Goal: Transaction & Acquisition: Purchase product/service

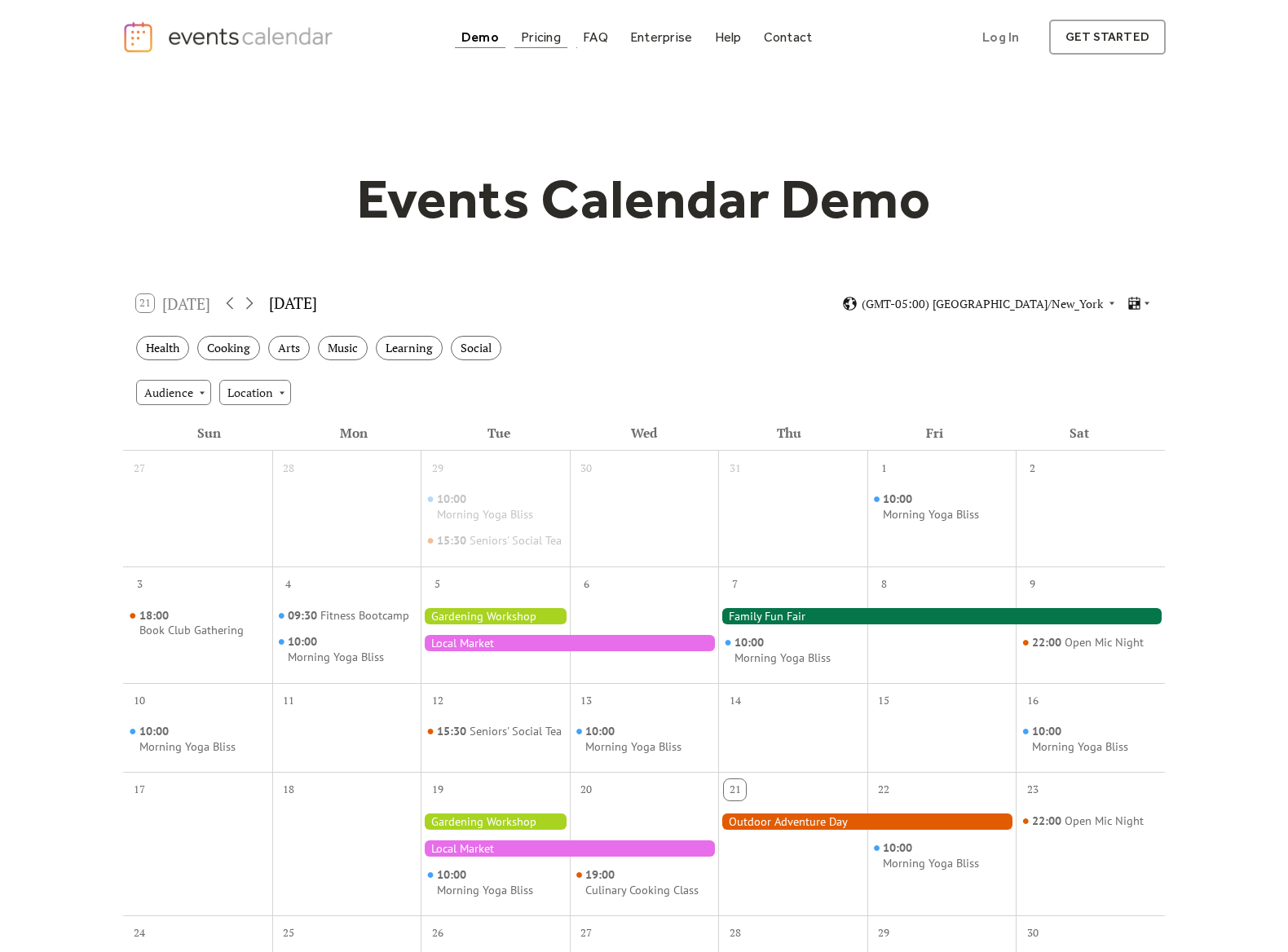
click at [542, 38] on div "Pricing" at bounding box center [540, 37] width 40 height 9
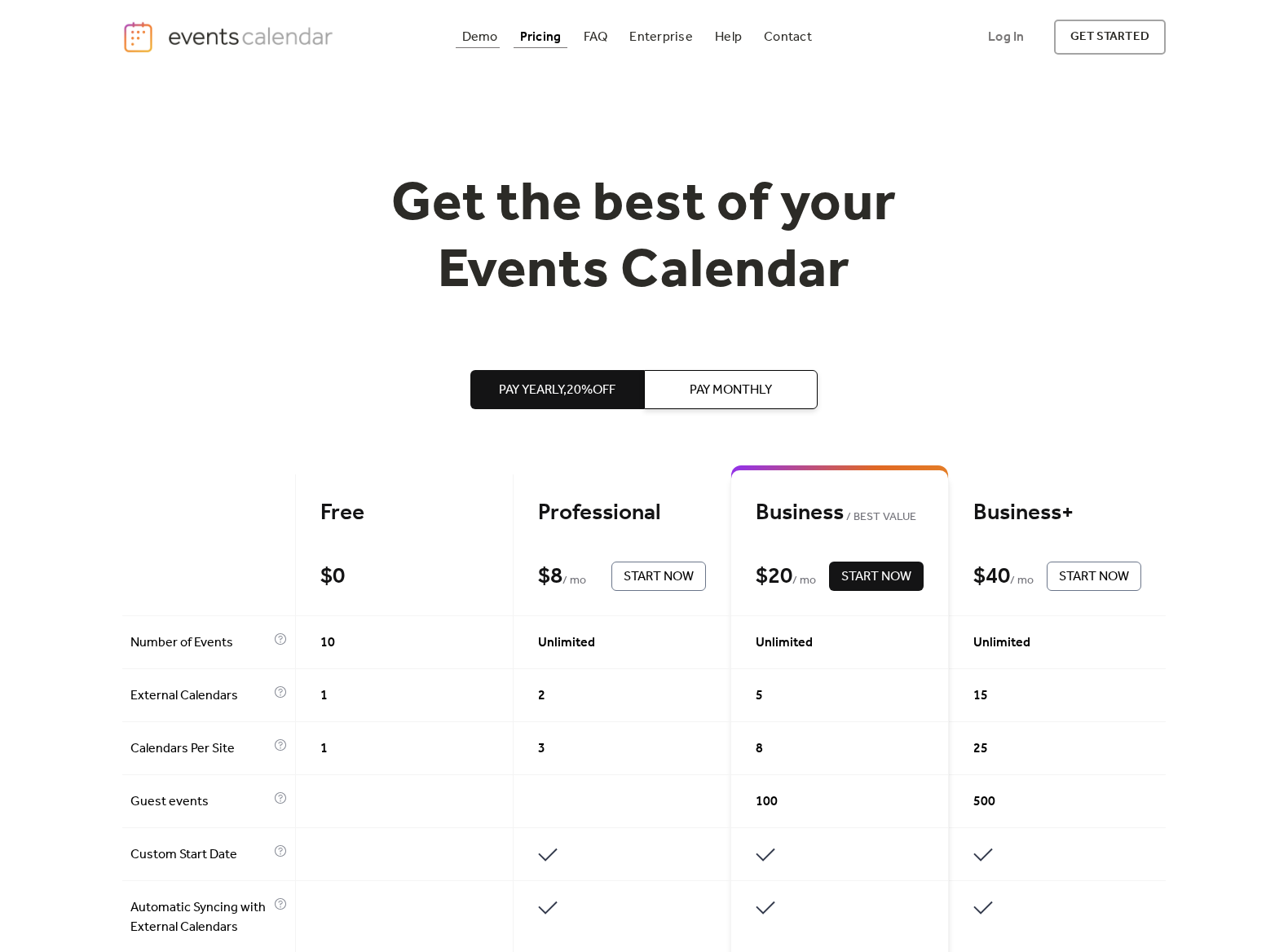
click at [490, 38] on div "Demo" at bounding box center [479, 37] width 36 height 9
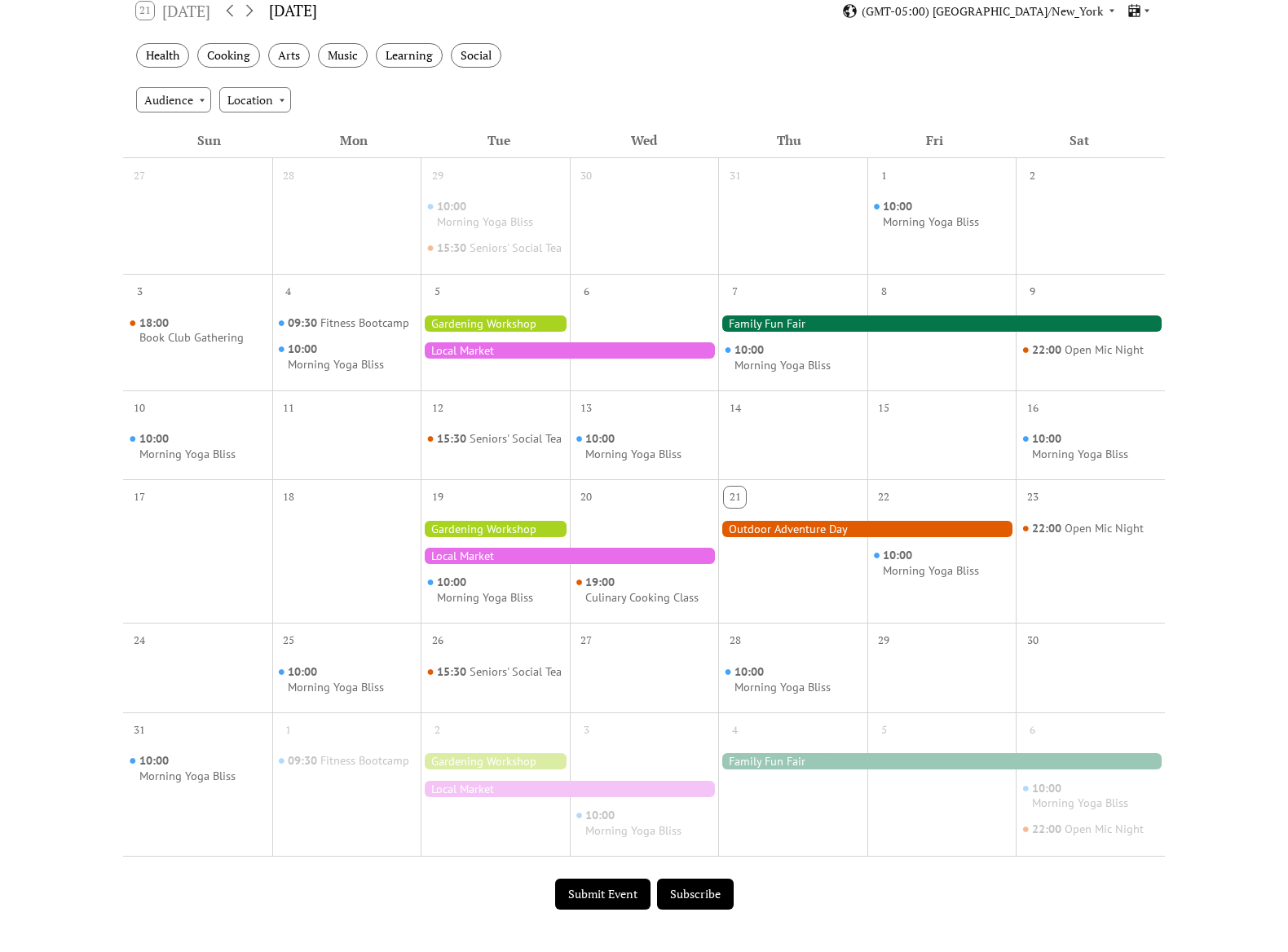
scroll to position [171, 0]
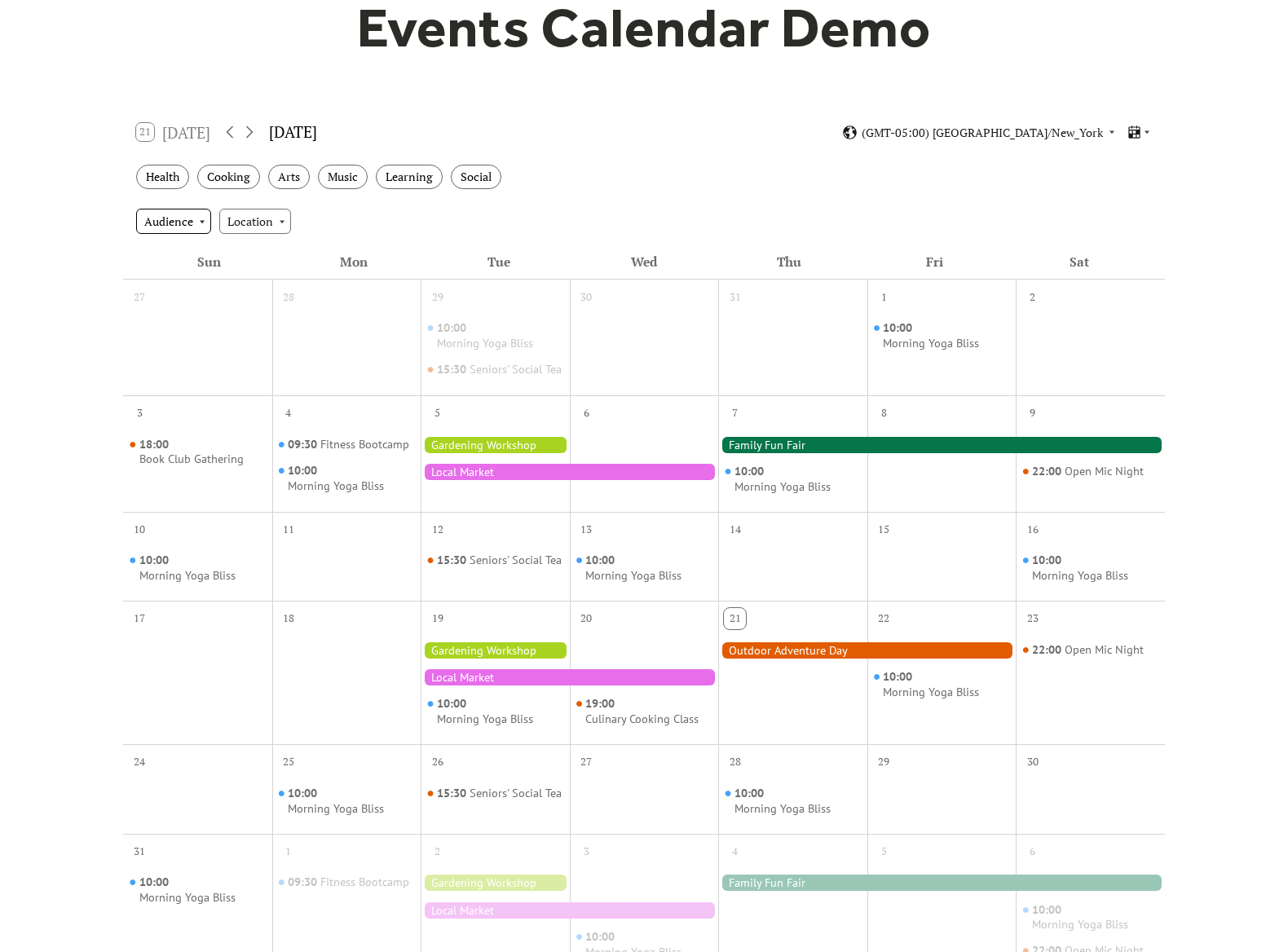
click at [198, 225] on div "Audience" at bounding box center [173, 221] width 75 height 24
click at [255, 226] on div "Location" at bounding box center [256, 221] width 72 height 24
click at [392, 231] on div "Audience Location" at bounding box center [644, 221] width 1042 height 44
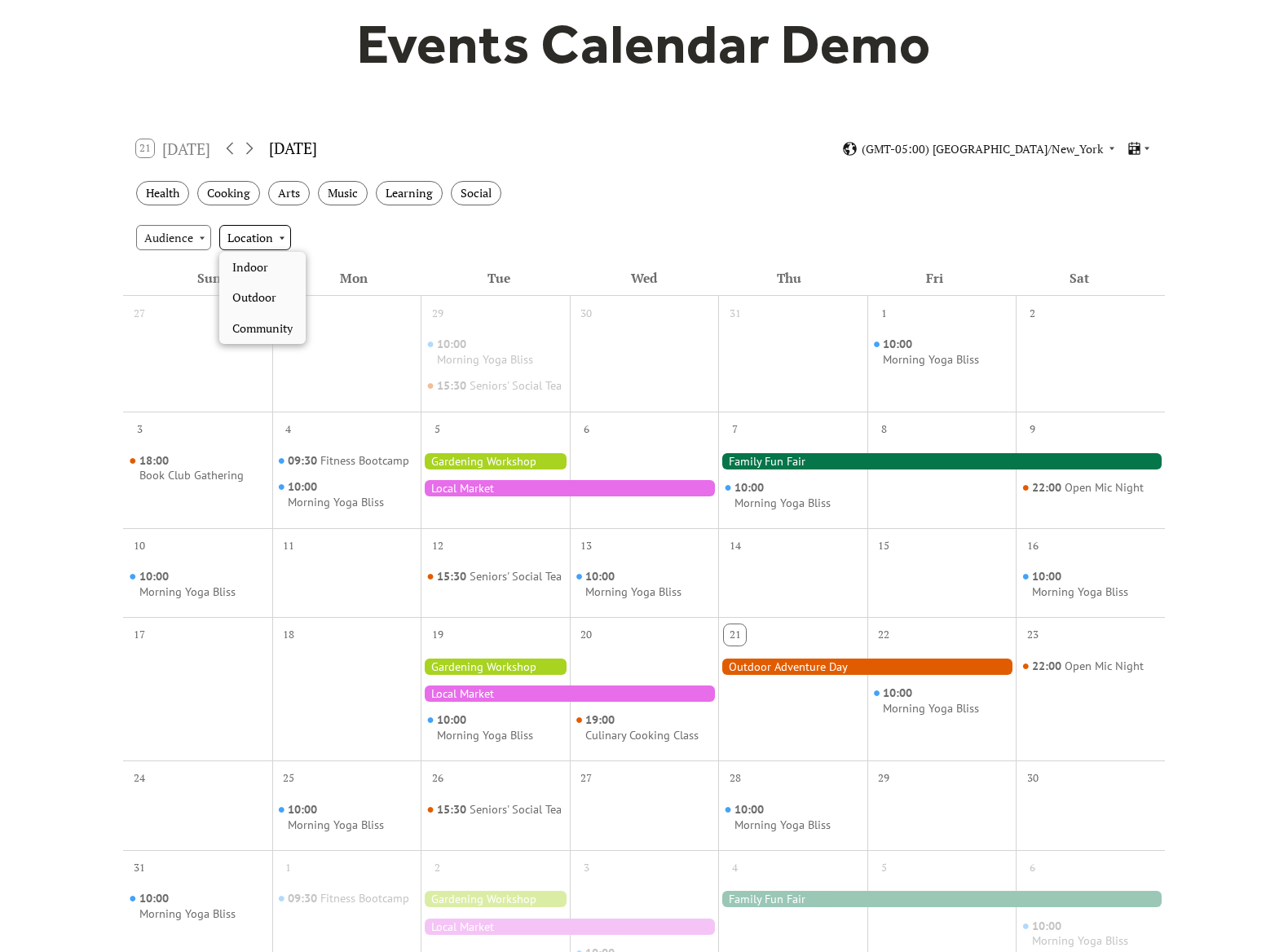
click at [256, 243] on div "Location" at bounding box center [256, 236] width 72 height 24
click at [272, 300] on span "Outdoor" at bounding box center [254, 298] width 44 height 18
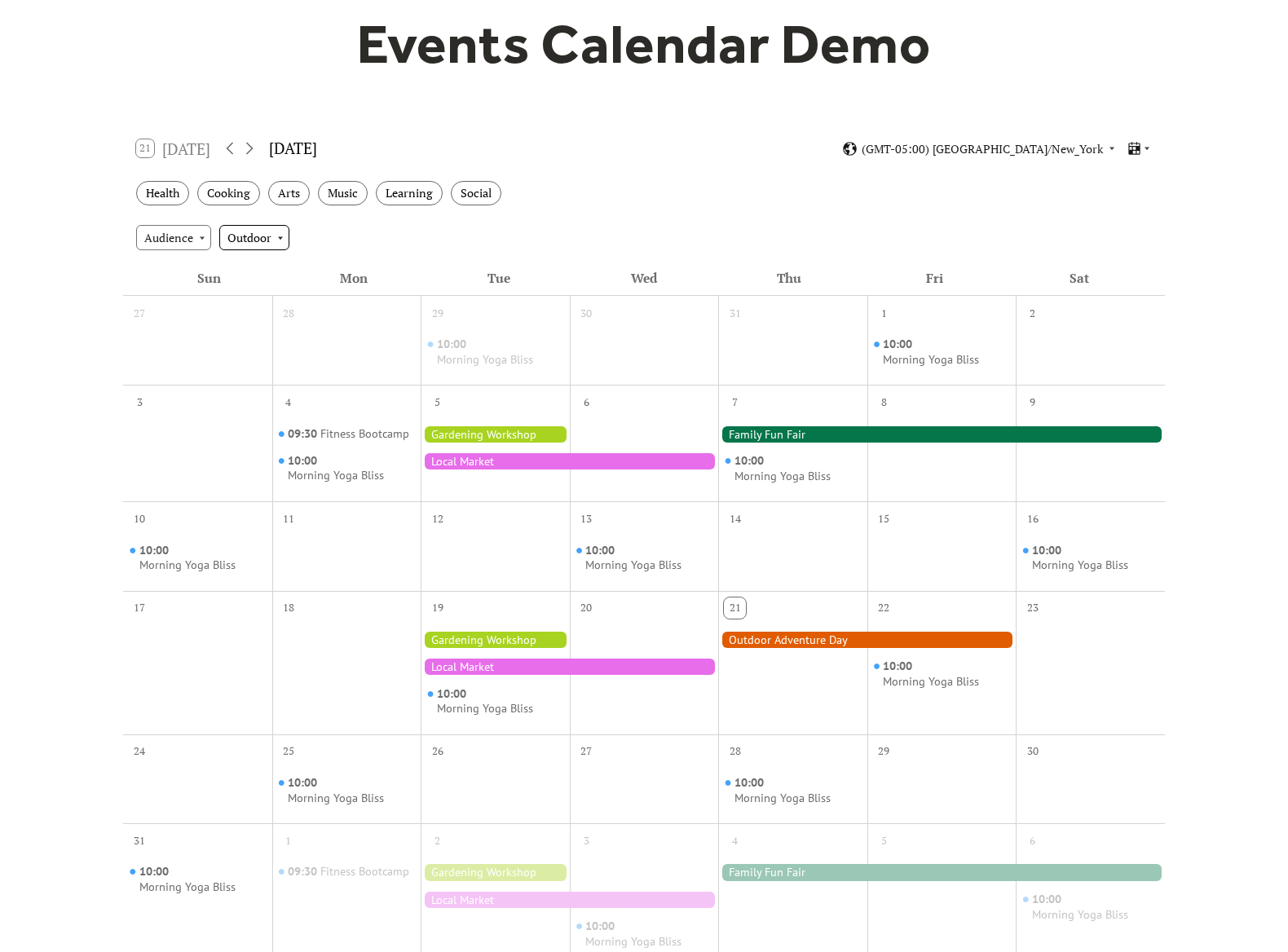
click at [250, 240] on div "Outdoor" at bounding box center [255, 236] width 70 height 24
click at [261, 292] on span "Indoor" at bounding box center [250, 298] width 36 height 18
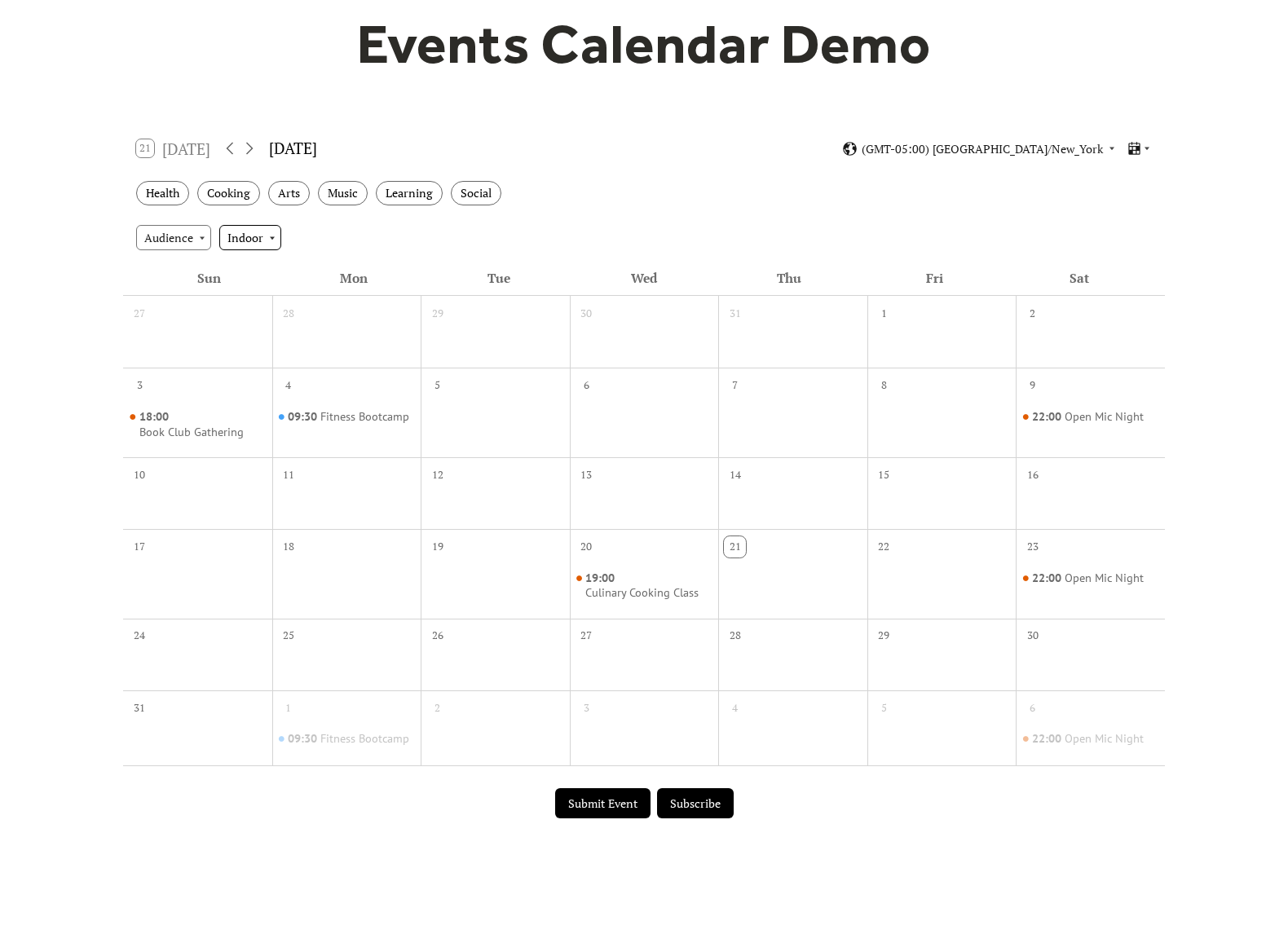
click at [240, 233] on div "Indoor" at bounding box center [251, 236] width 62 height 24
click at [262, 347] on div "Community" at bounding box center [262, 360] width 87 height 31
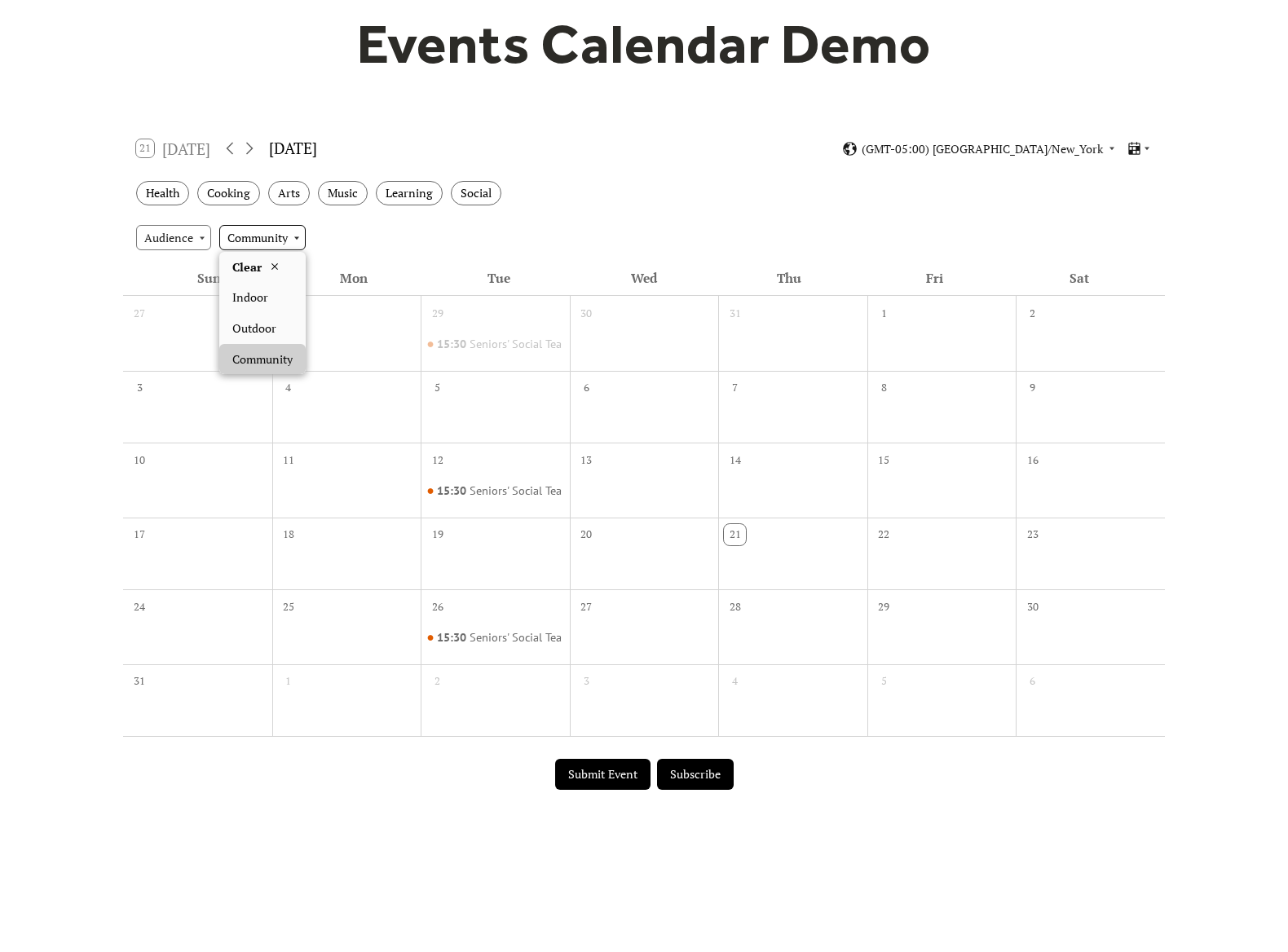
click at [255, 232] on div "Community" at bounding box center [262, 236] width 87 height 24
click at [264, 265] on div "Clear" at bounding box center [262, 267] width 87 height 31
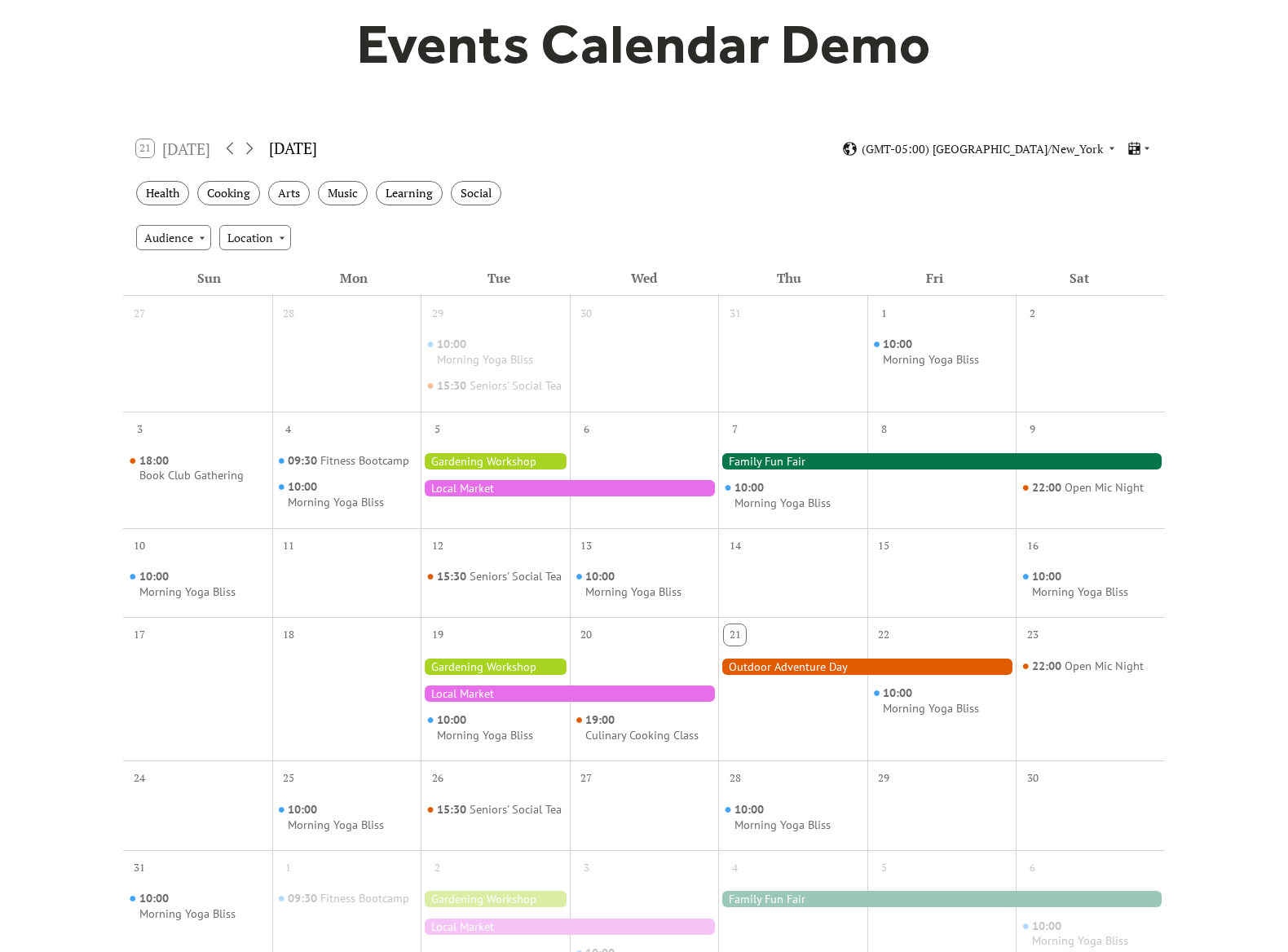
click at [347, 256] on div "Audience Location" at bounding box center [644, 236] width 1042 height 44
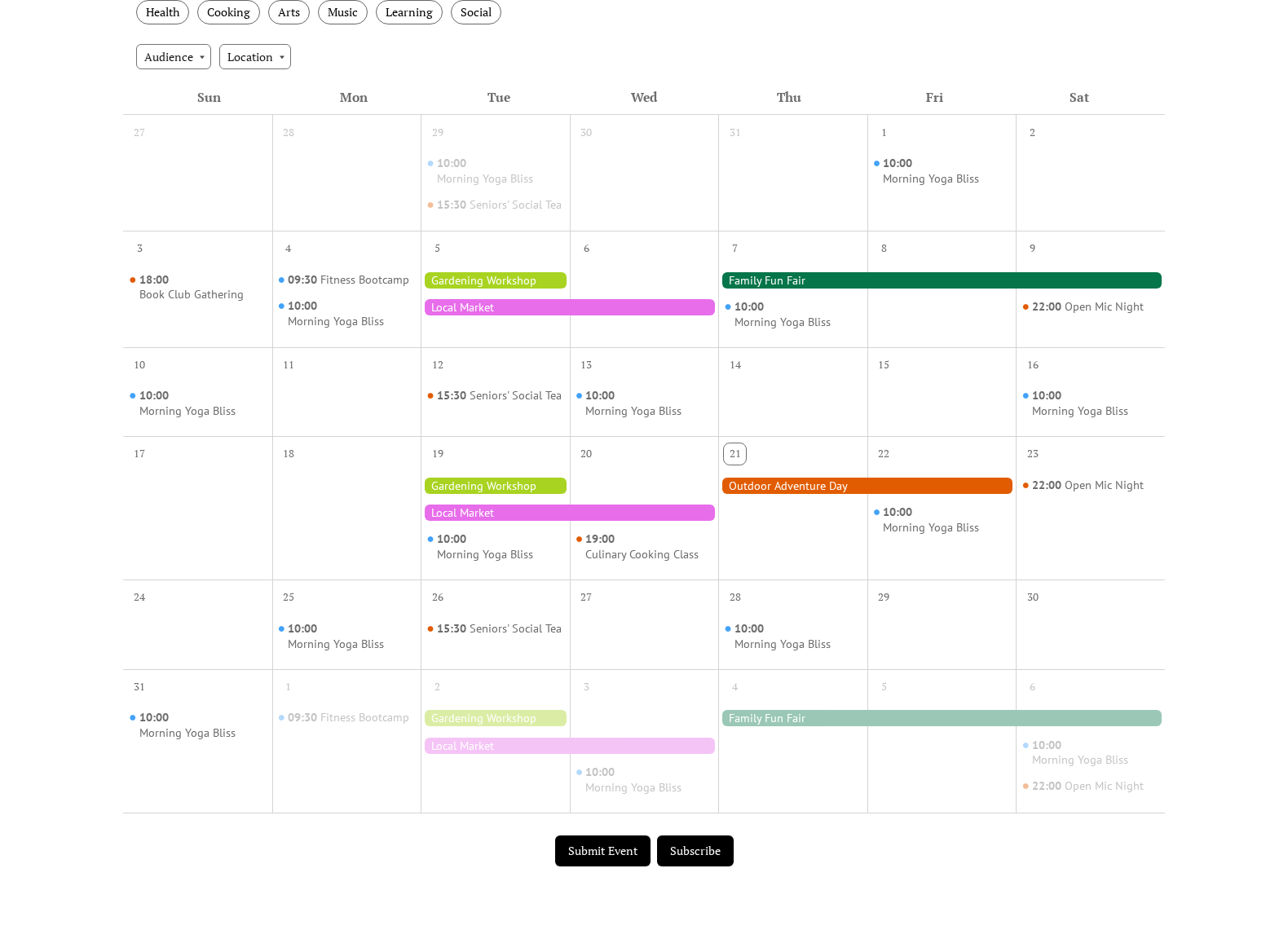
scroll to position [107, 0]
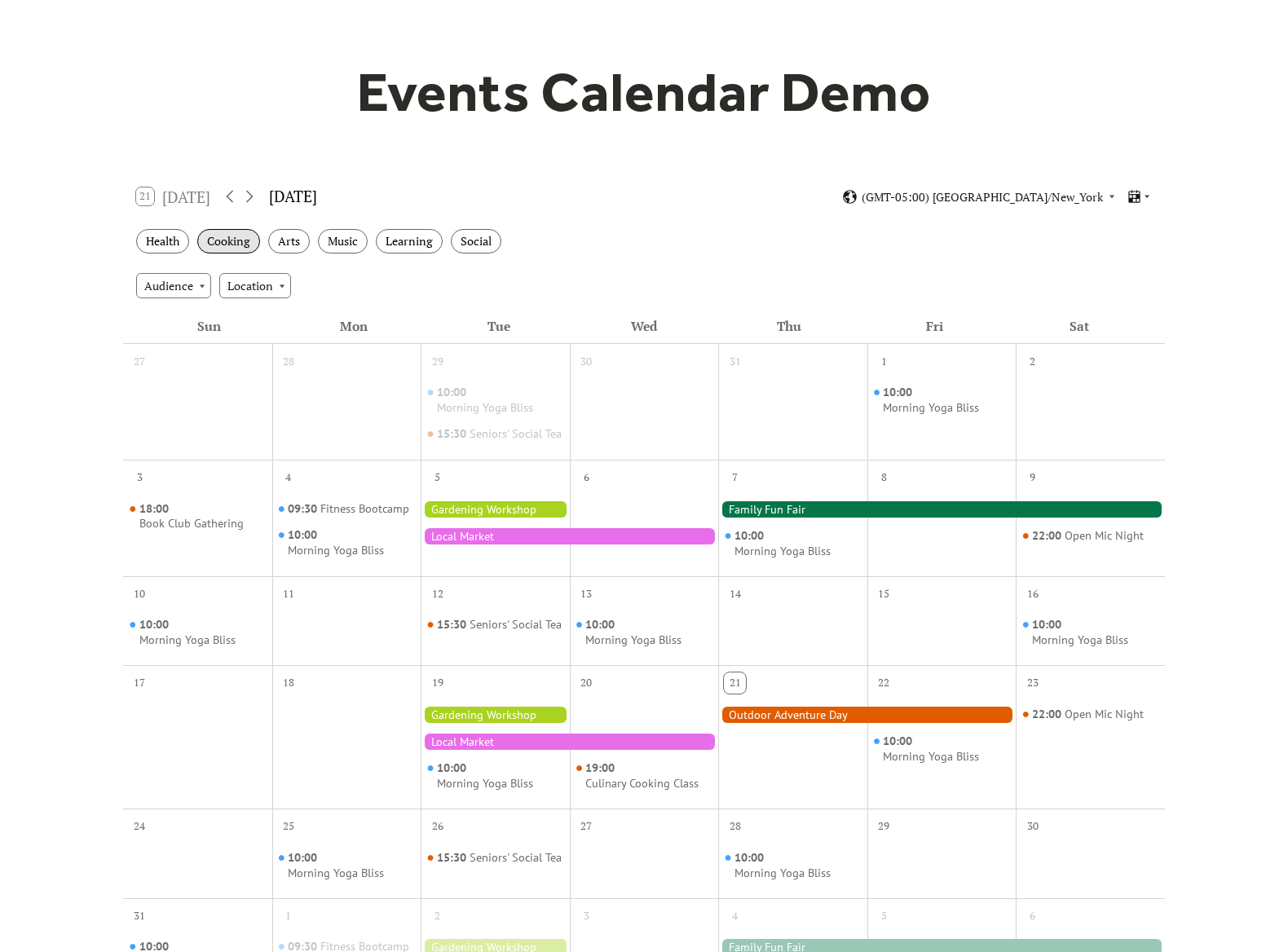
click at [241, 244] on div "Cooking" at bounding box center [228, 242] width 63 height 25
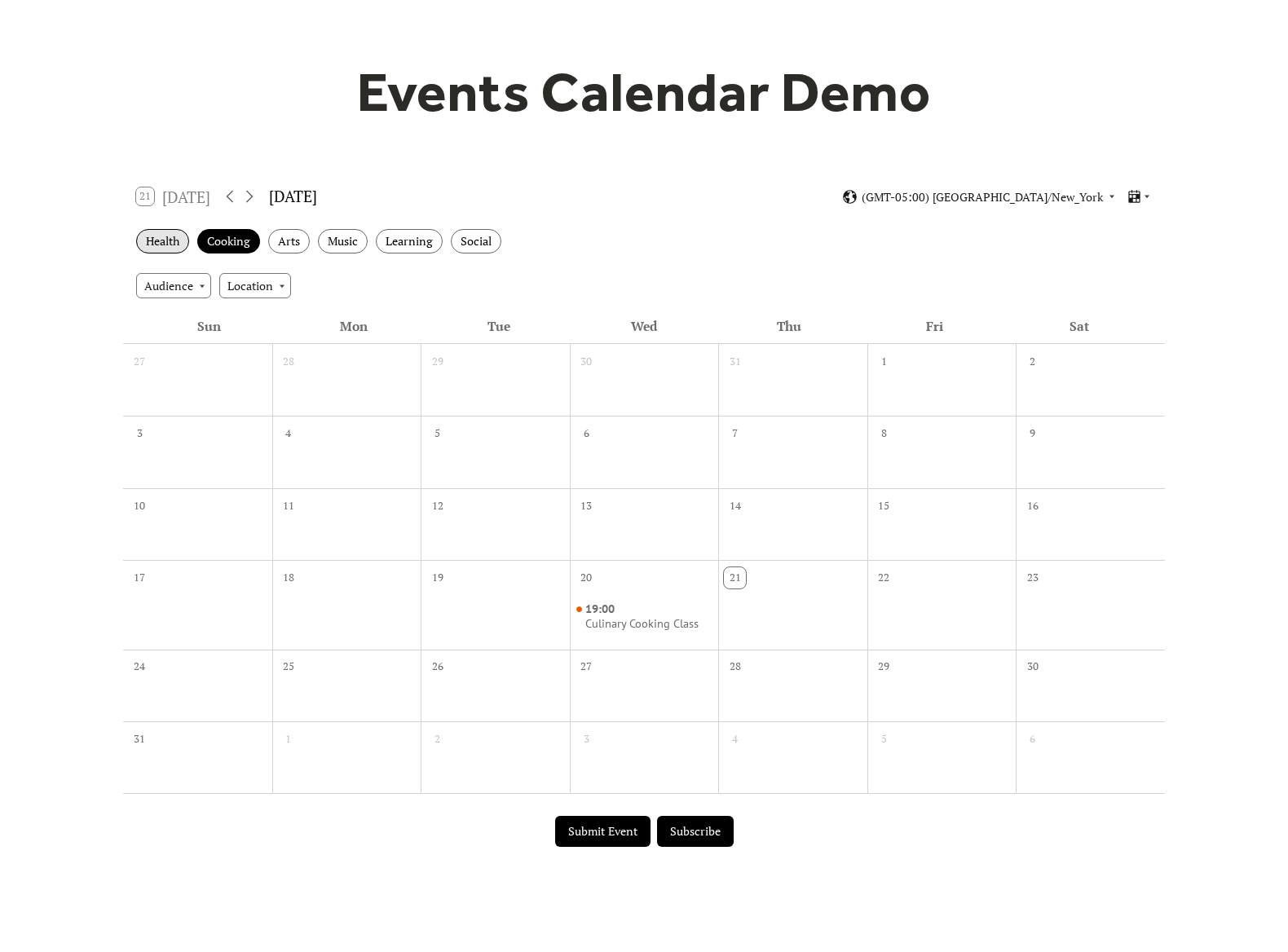
click at [172, 251] on div "Health" at bounding box center [162, 242] width 53 height 25
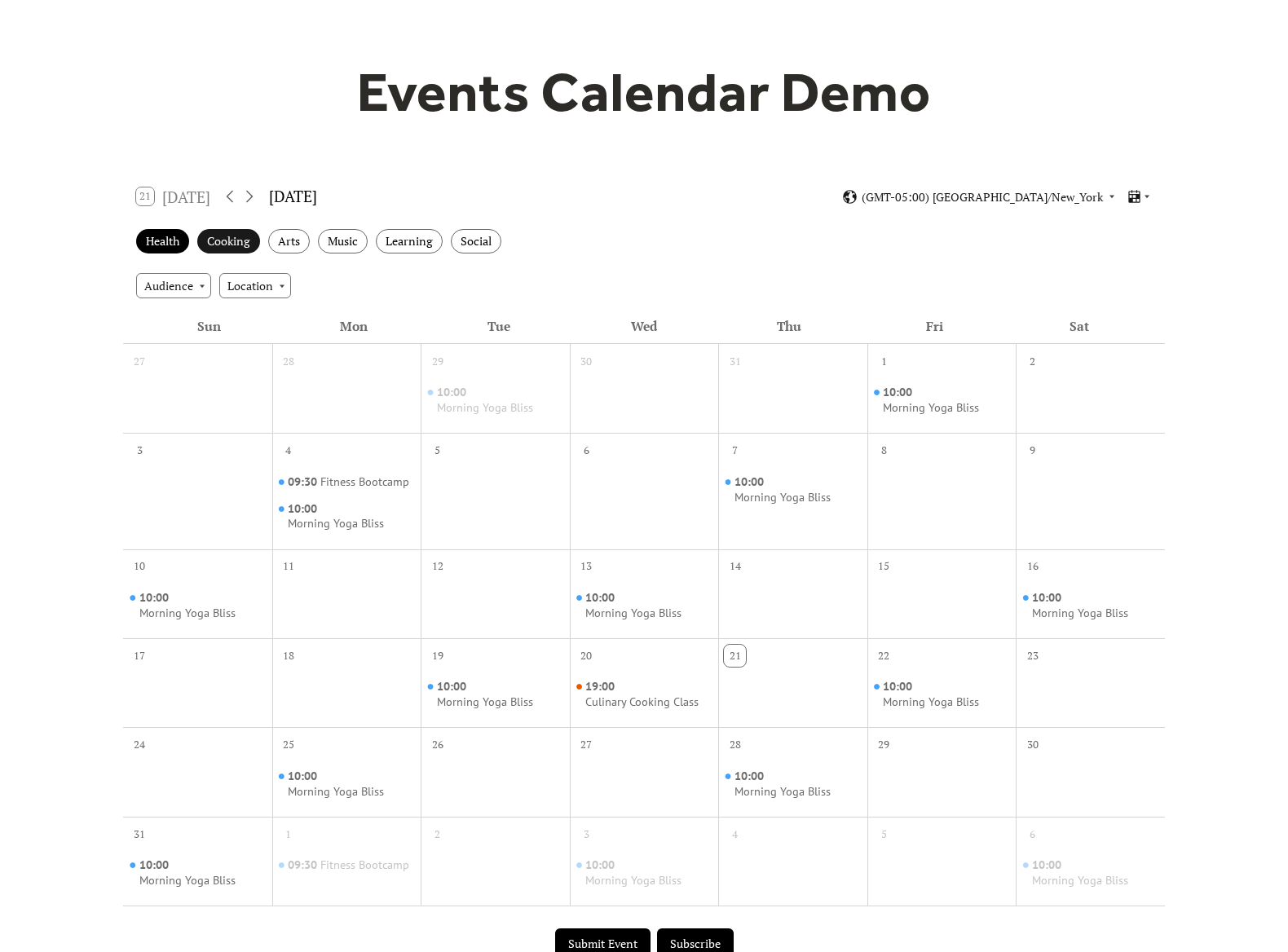
click at [240, 243] on div "Cooking" at bounding box center [228, 242] width 63 height 25
click at [176, 241] on div "Health" at bounding box center [162, 242] width 53 height 25
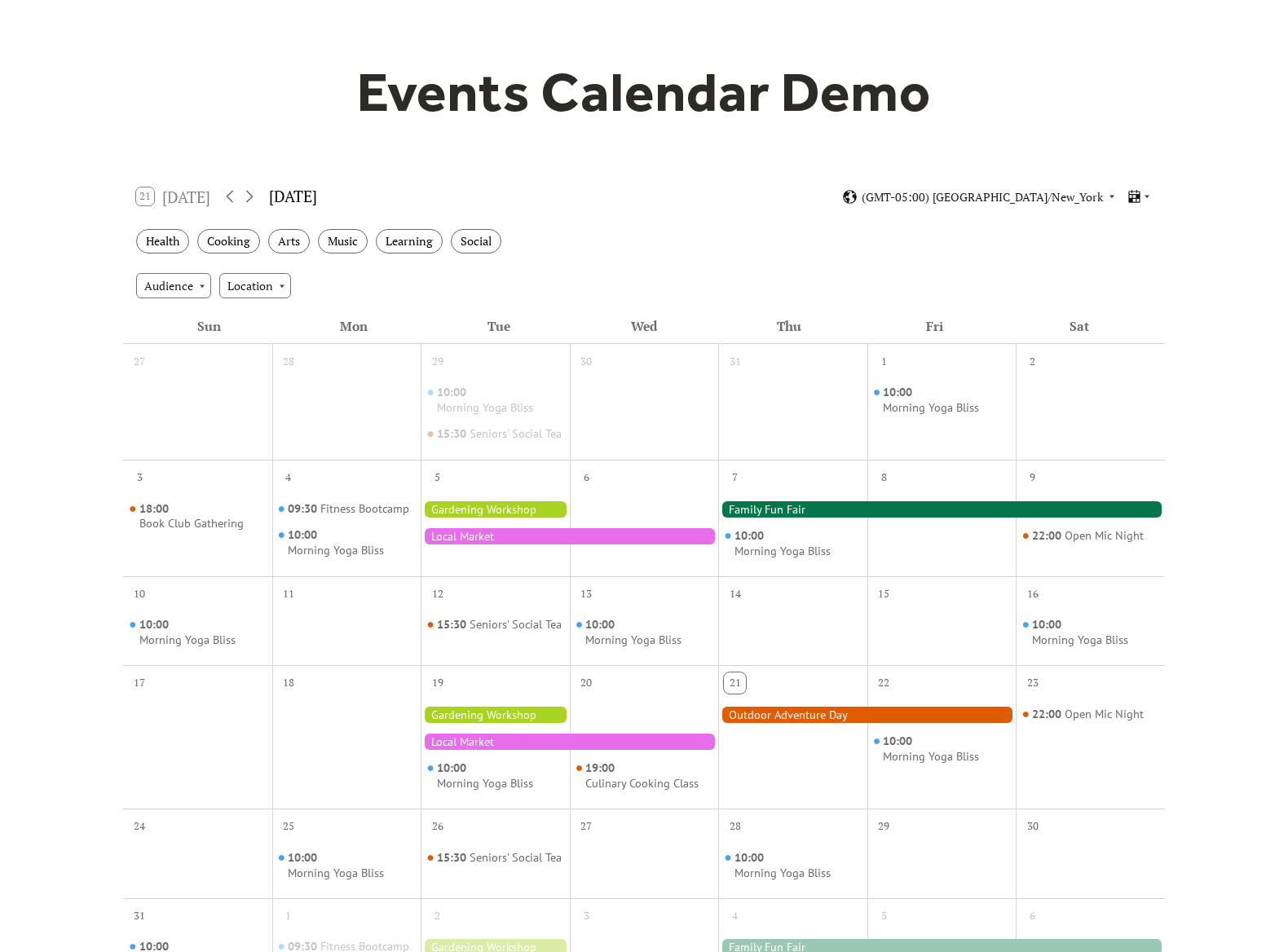
click at [381, 273] on div "Audience Location" at bounding box center [644, 285] width 1042 height 44
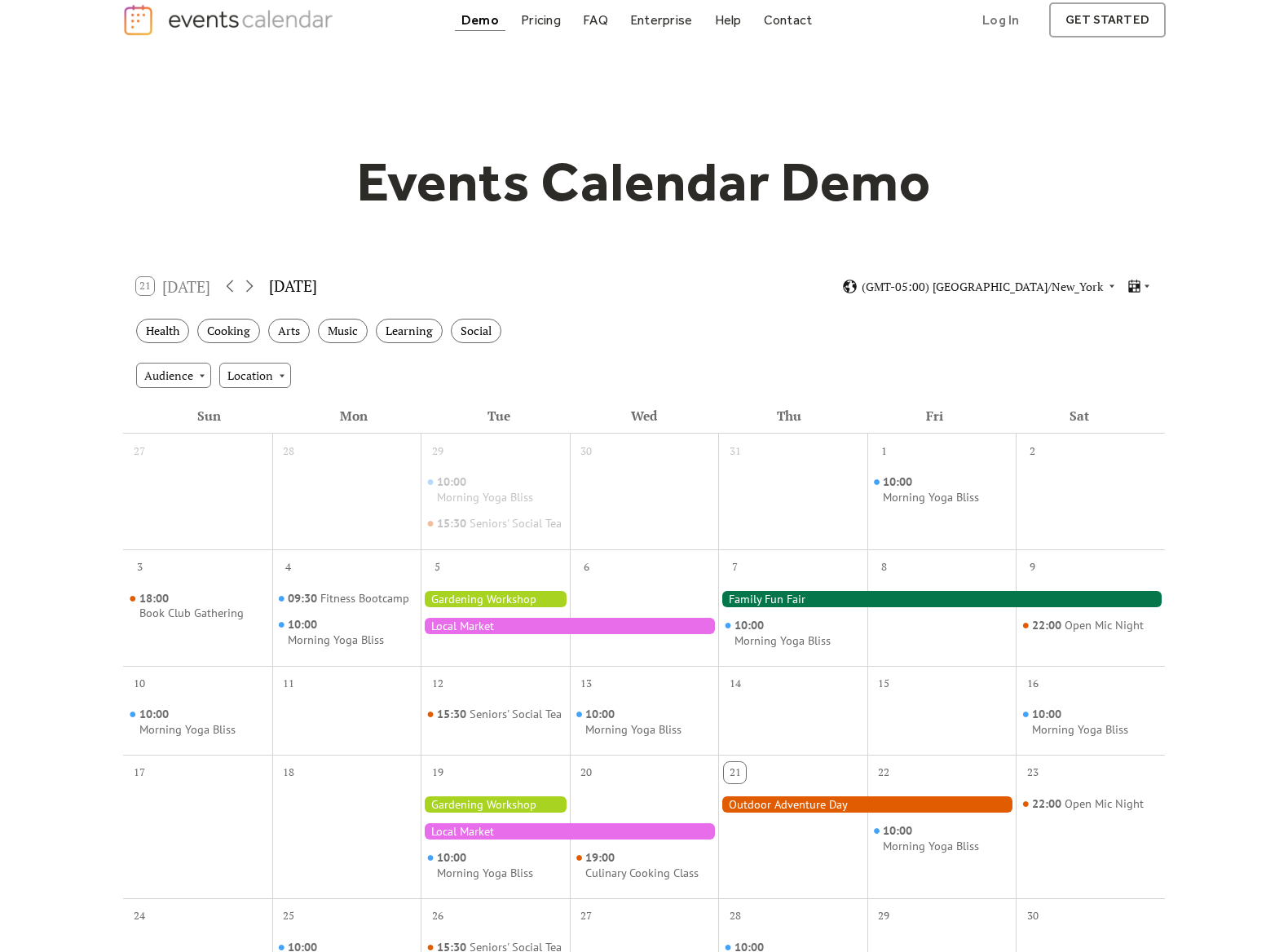
scroll to position [0, 0]
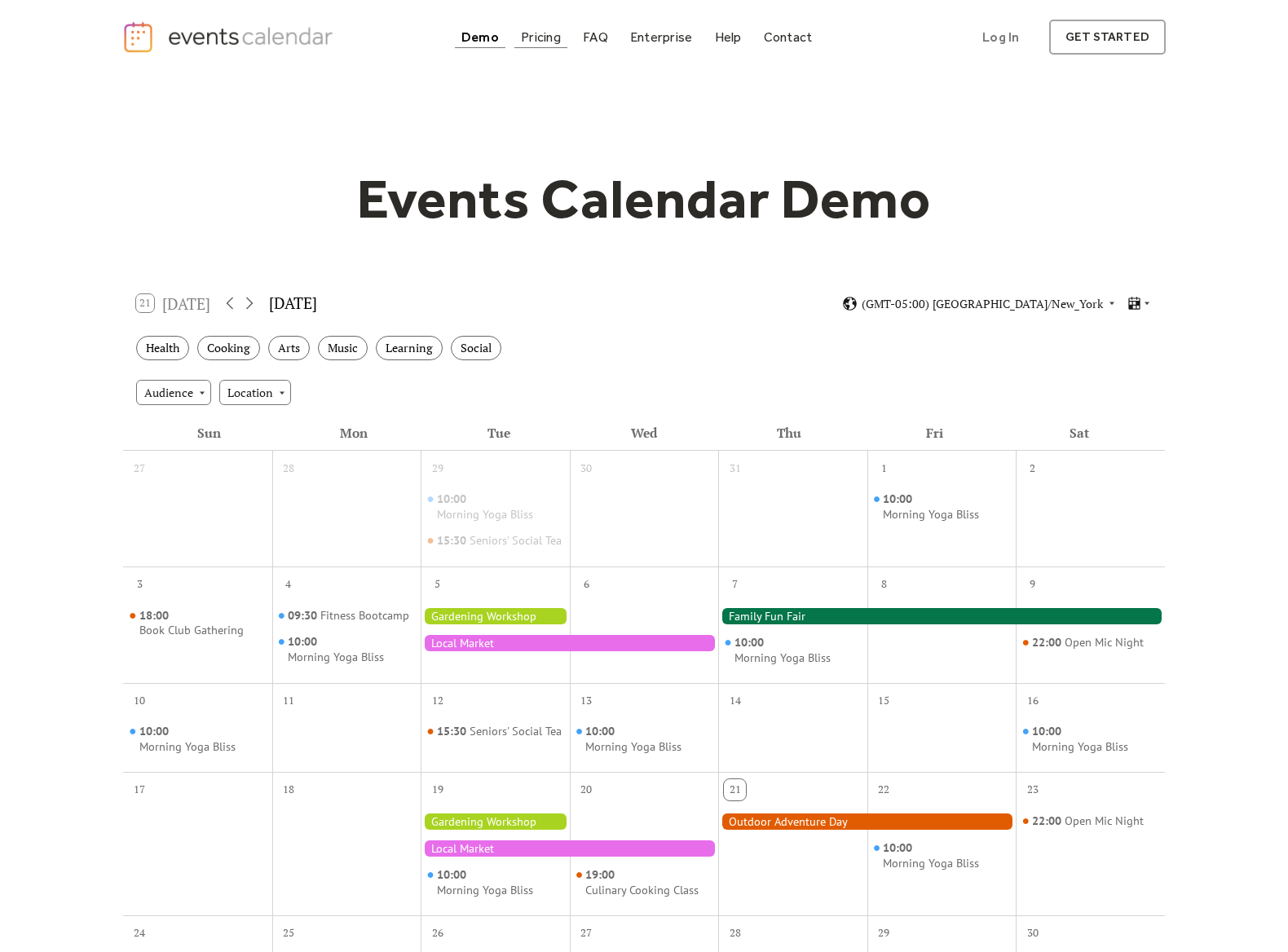
click at [542, 42] on div "Pricing" at bounding box center [540, 37] width 40 height 9
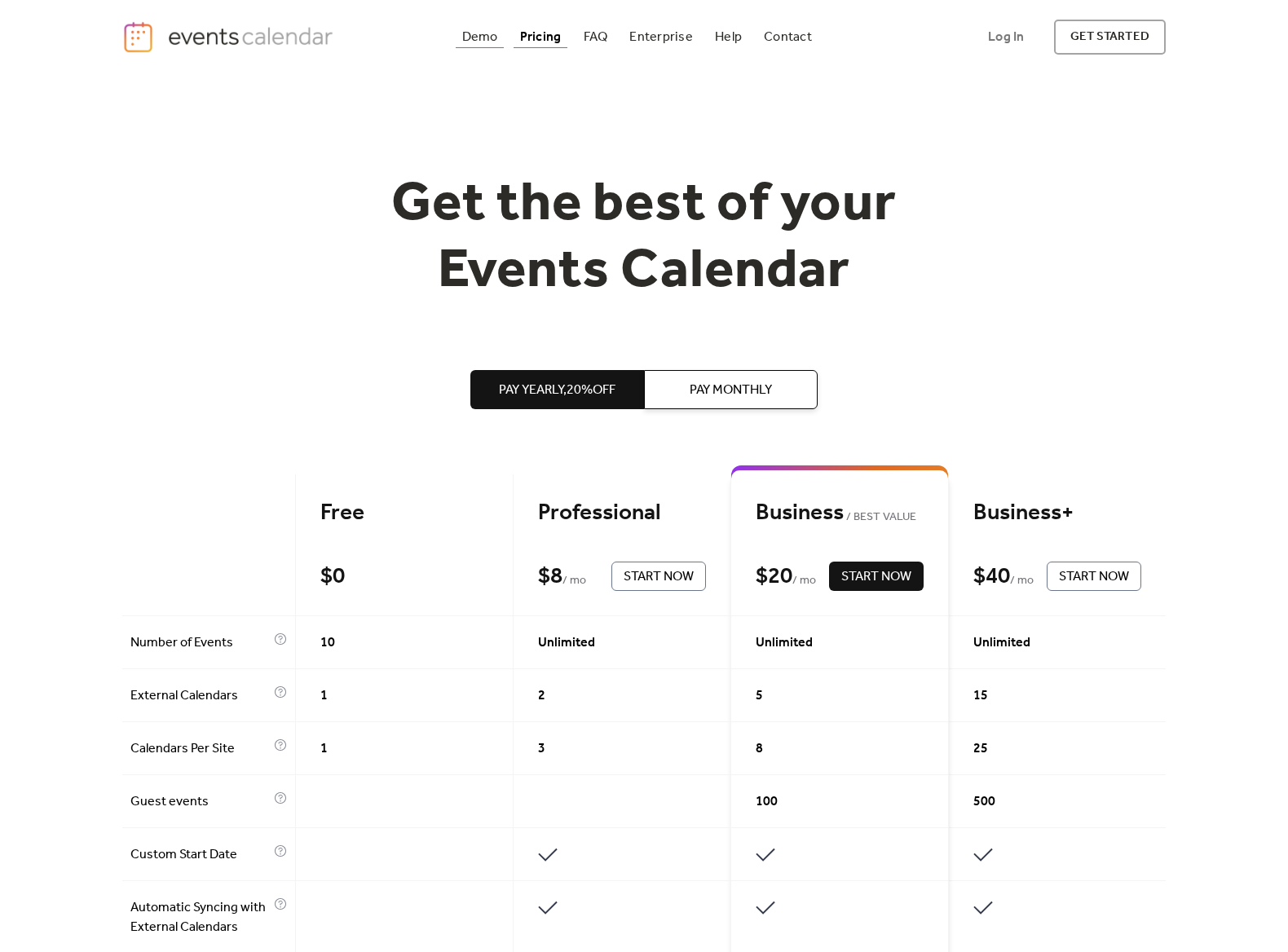
click at [482, 38] on div "Demo" at bounding box center [479, 37] width 36 height 9
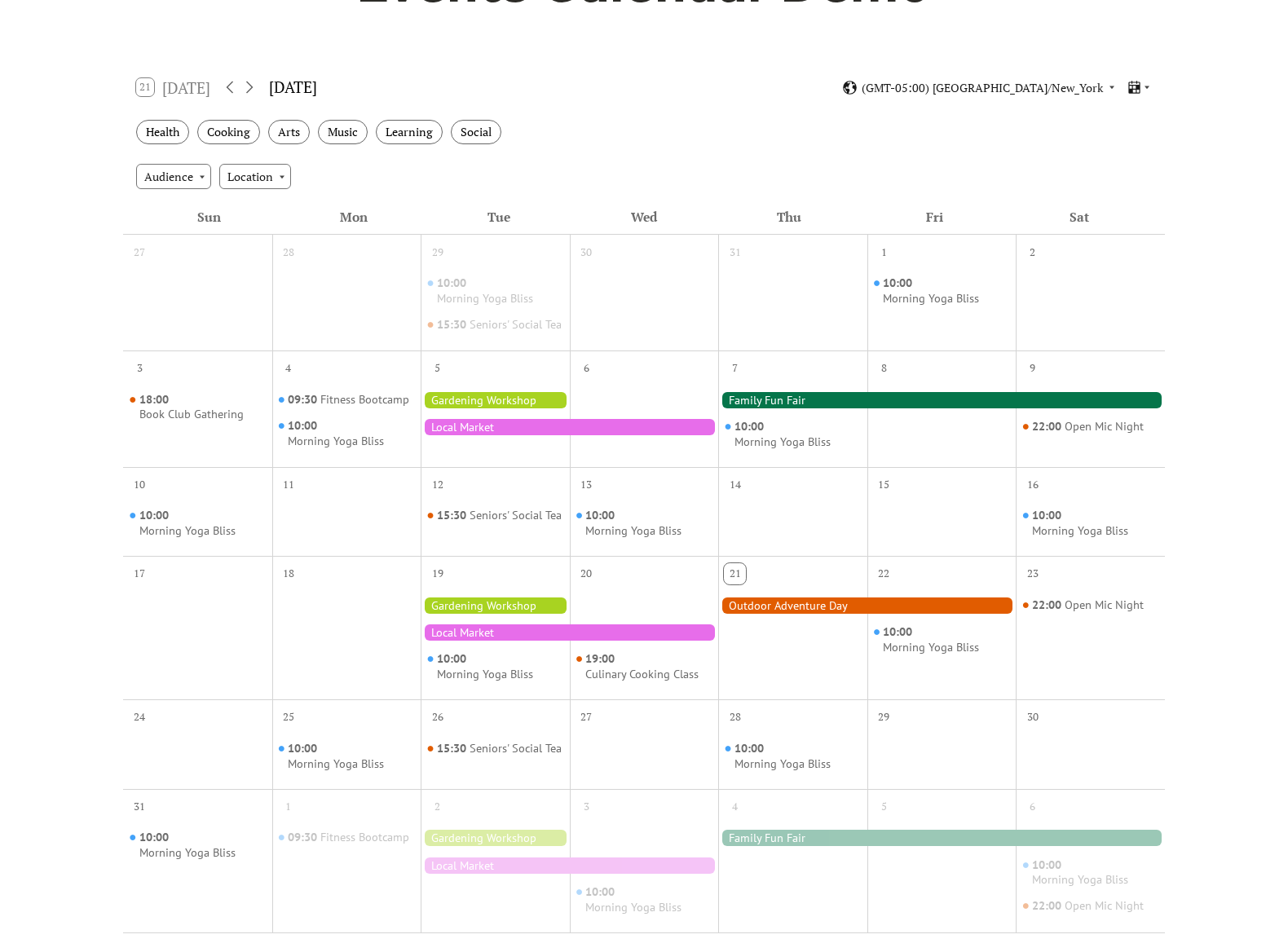
scroll to position [268, 0]
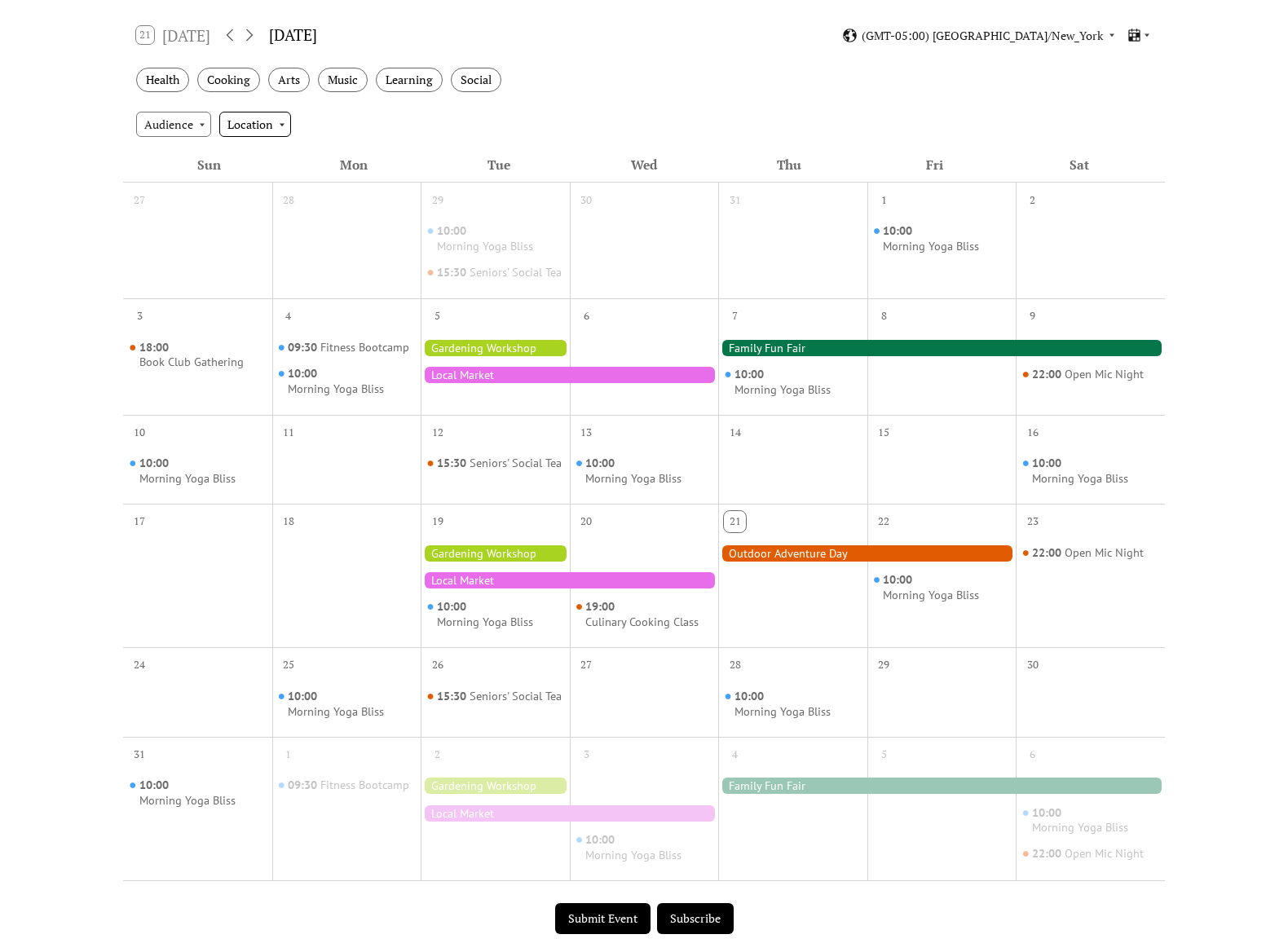
click at [258, 128] on div "Location" at bounding box center [256, 123] width 72 height 24
click at [273, 213] on span "Community" at bounding box center [262, 215] width 60 height 18
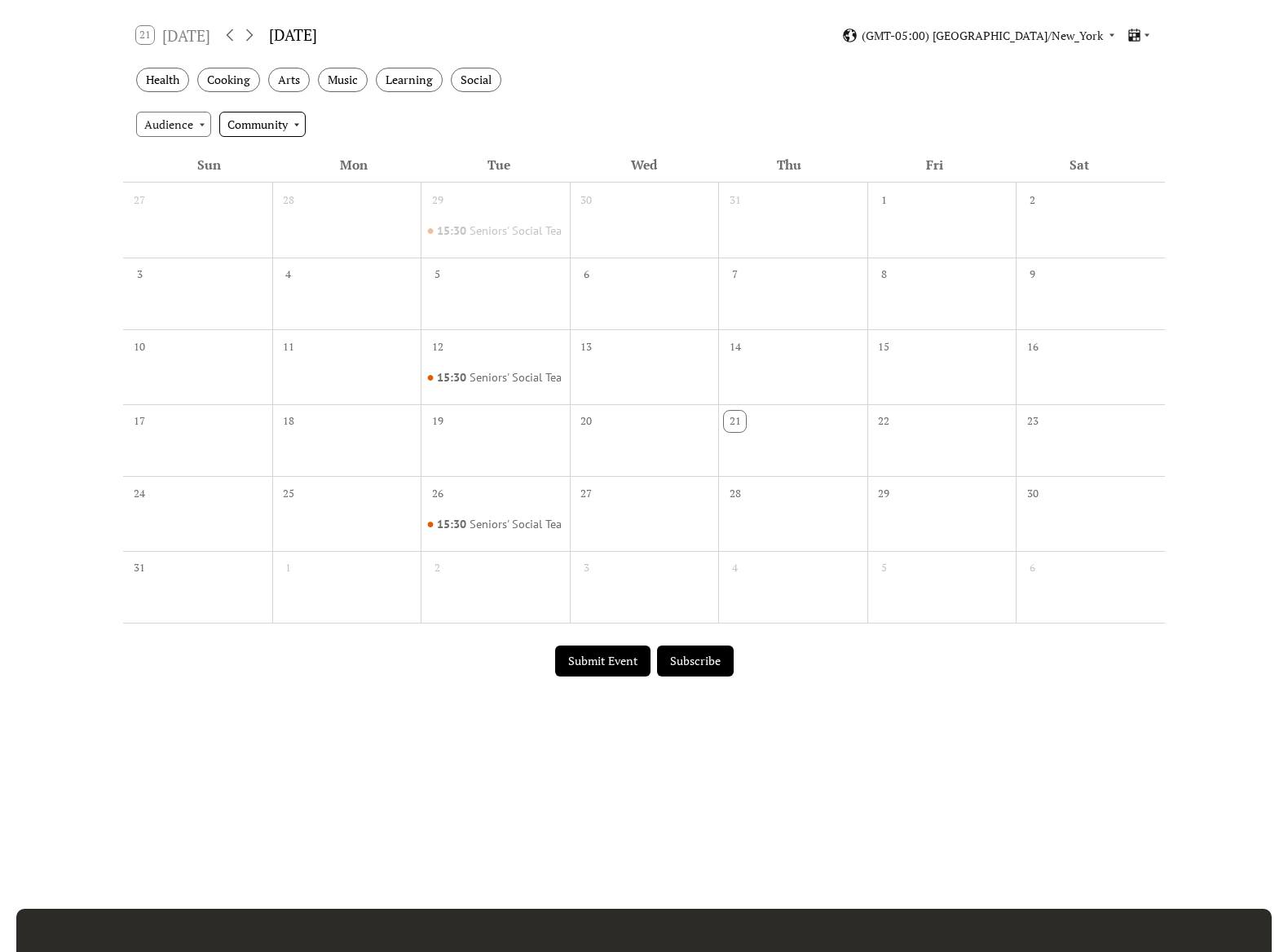
click at [278, 123] on div "Community" at bounding box center [262, 123] width 87 height 24
click at [240, 151] on span "Clear" at bounding box center [247, 154] width 29 height 18
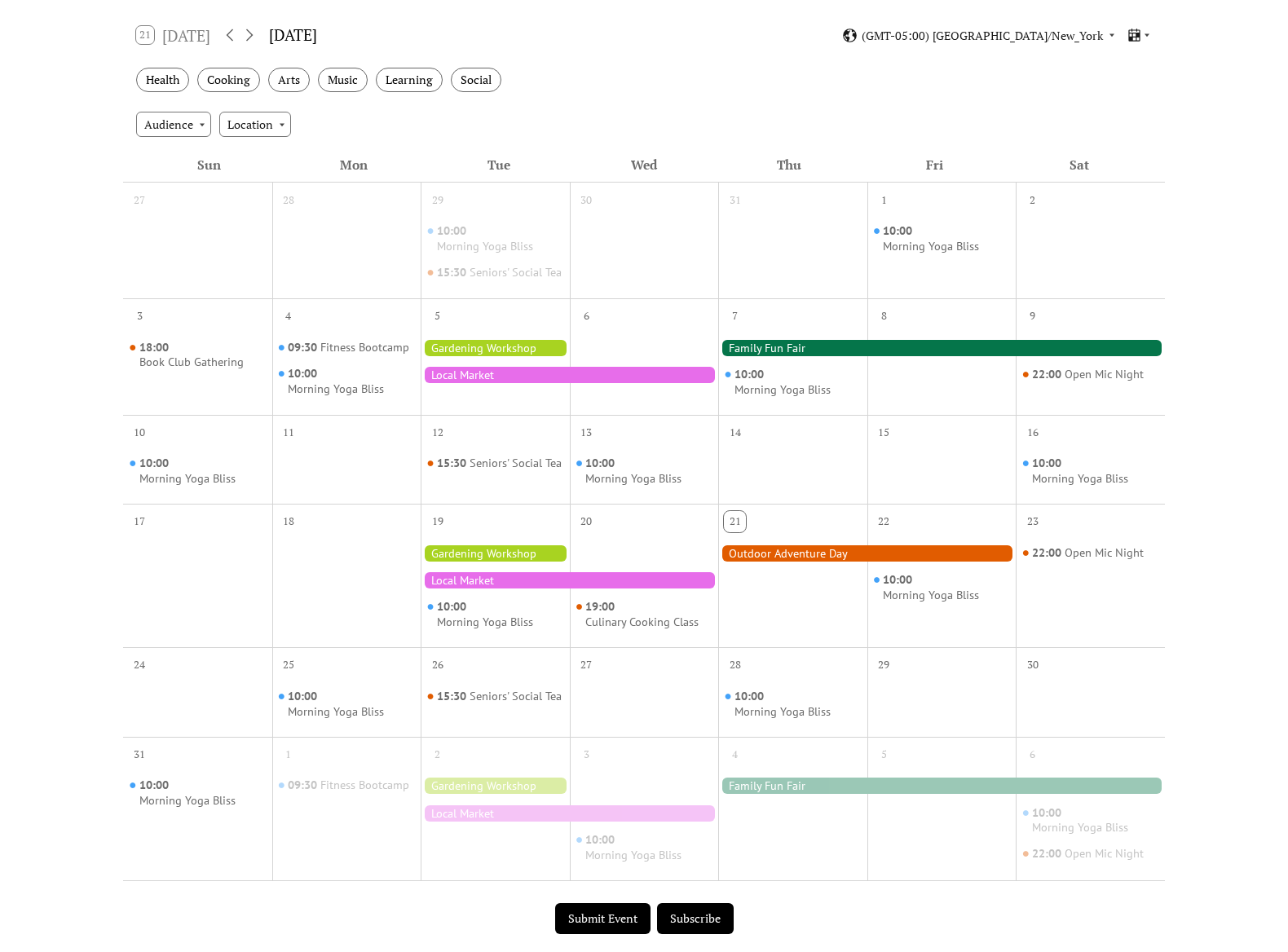
click at [452, 99] on div "Health Cooking Arts Music Learning Social" at bounding box center [644, 81] width 1042 height 45
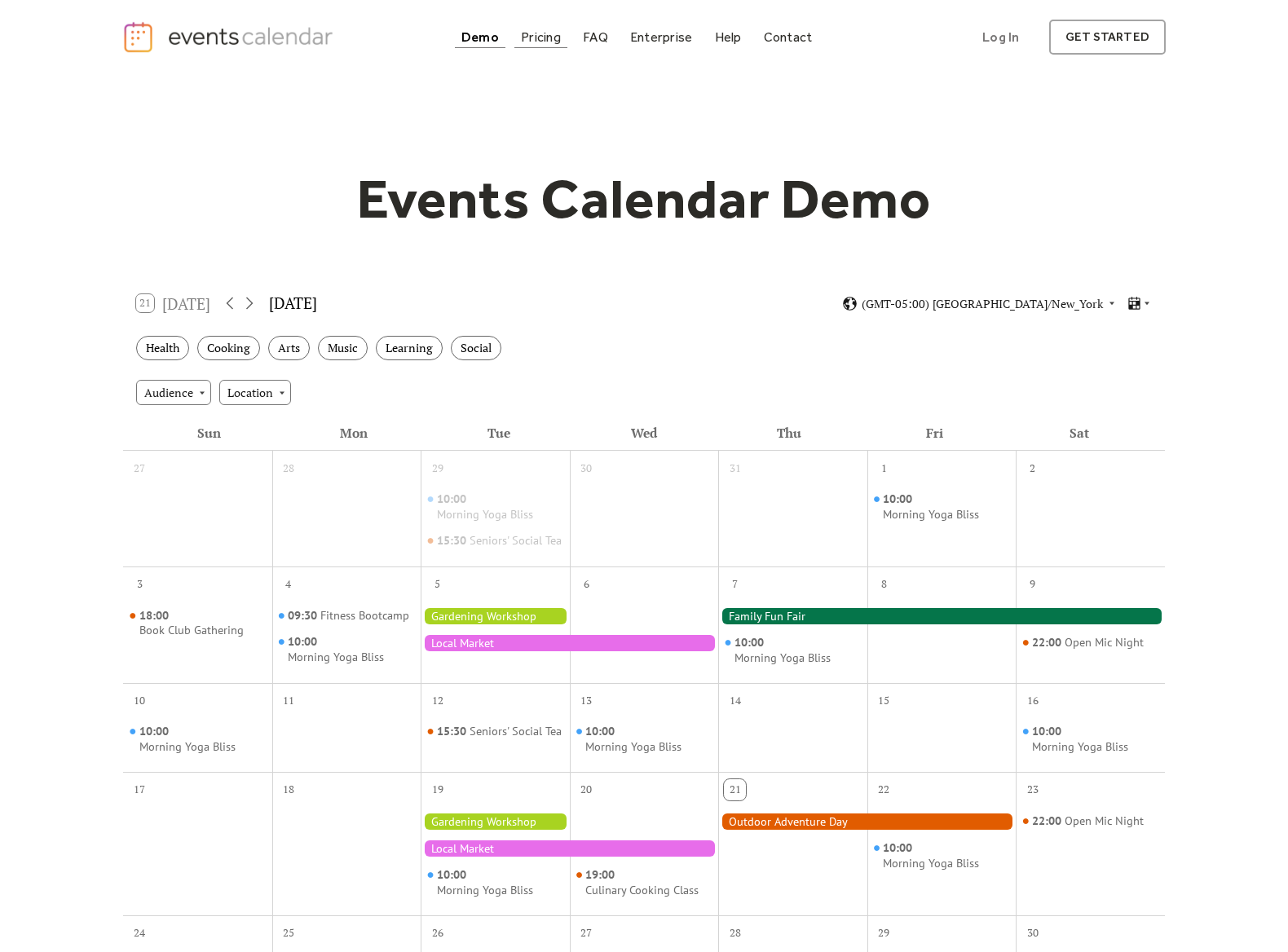
click at [535, 36] on div "Pricing" at bounding box center [540, 37] width 40 height 9
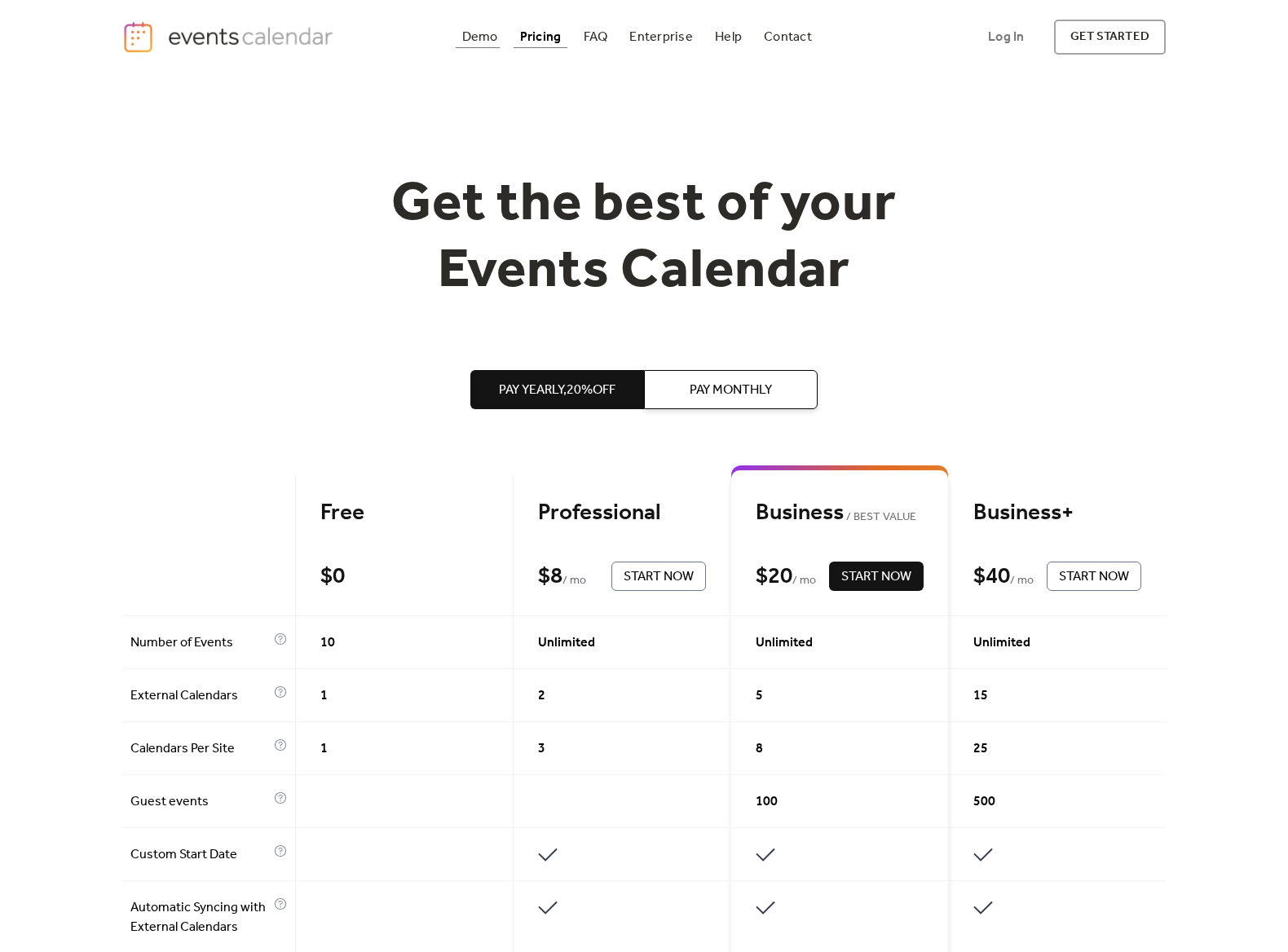
click at [478, 40] on div "Demo" at bounding box center [479, 37] width 36 height 9
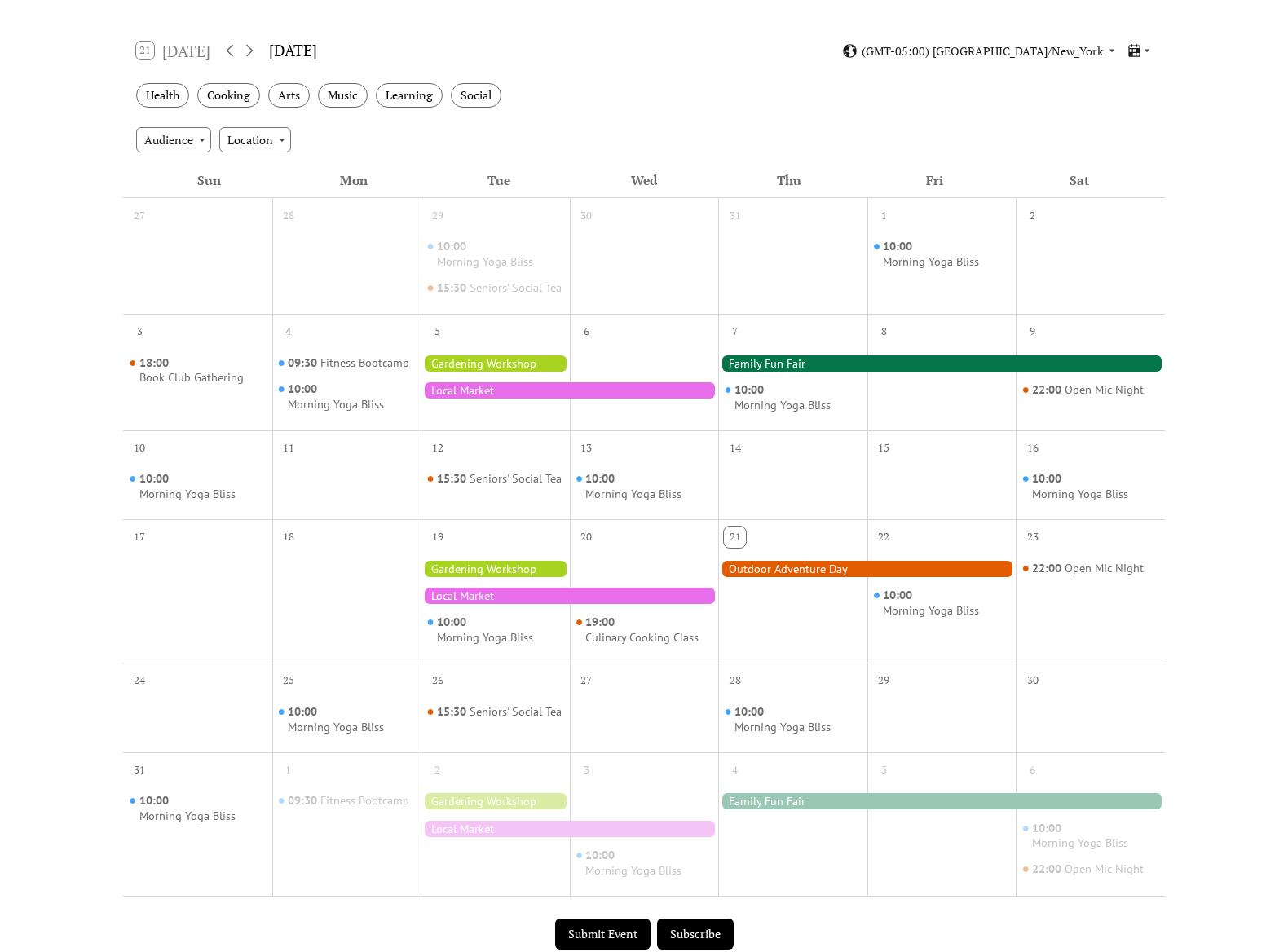
scroll to position [264, 0]
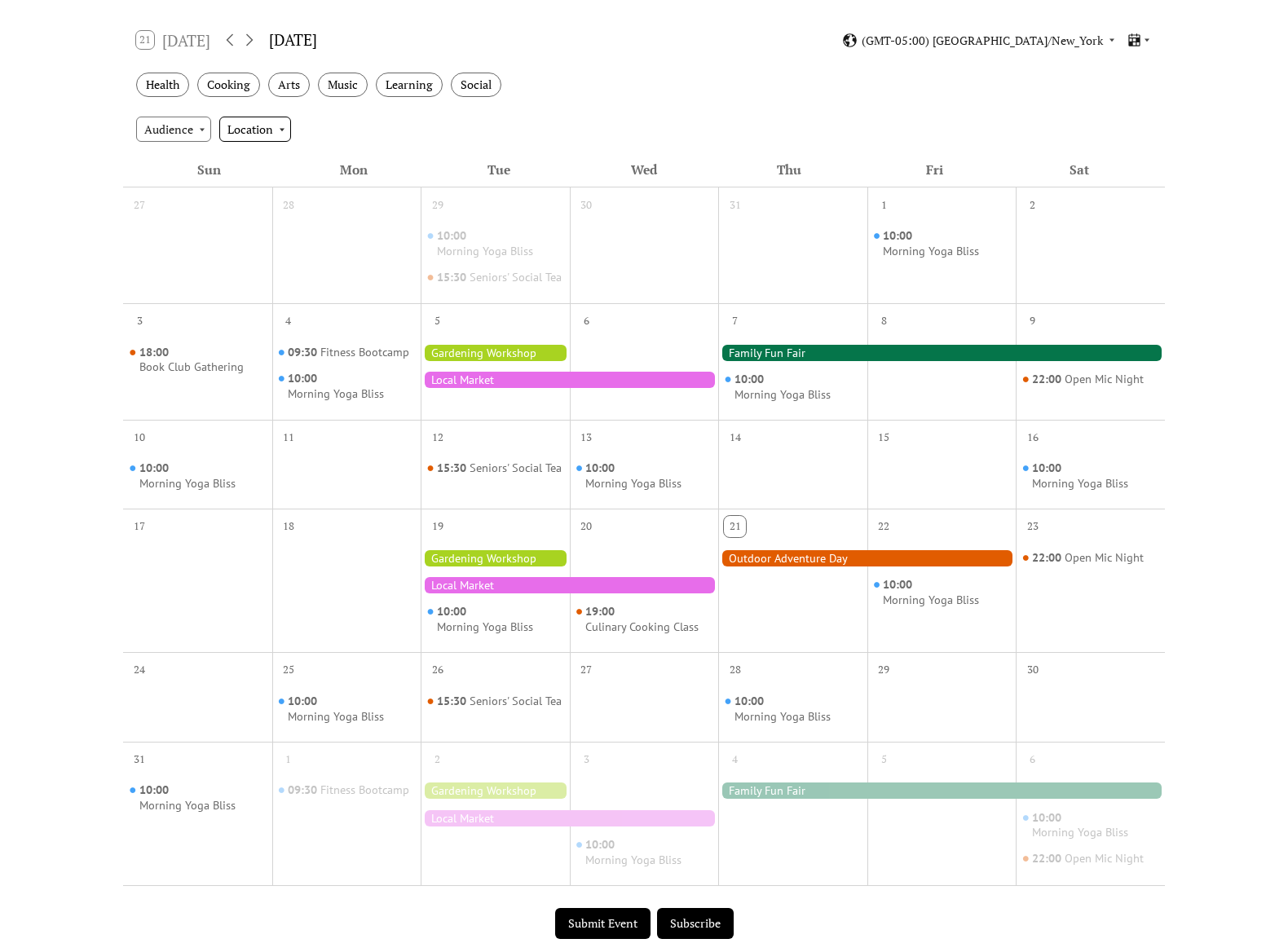
click at [241, 127] on div "Location" at bounding box center [256, 128] width 72 height 24
click at [316, 120] on div "Audience Location" at bounding box center [644, 128] width 1042 height 44
click at [190, 131] on div "Audience" at bounding box center [173, 128] width 75 height 24
click at [687, 83] on div "Health Cooking Arts Music Learning Social" at bounding box center [644, 86] width 1042 height 45
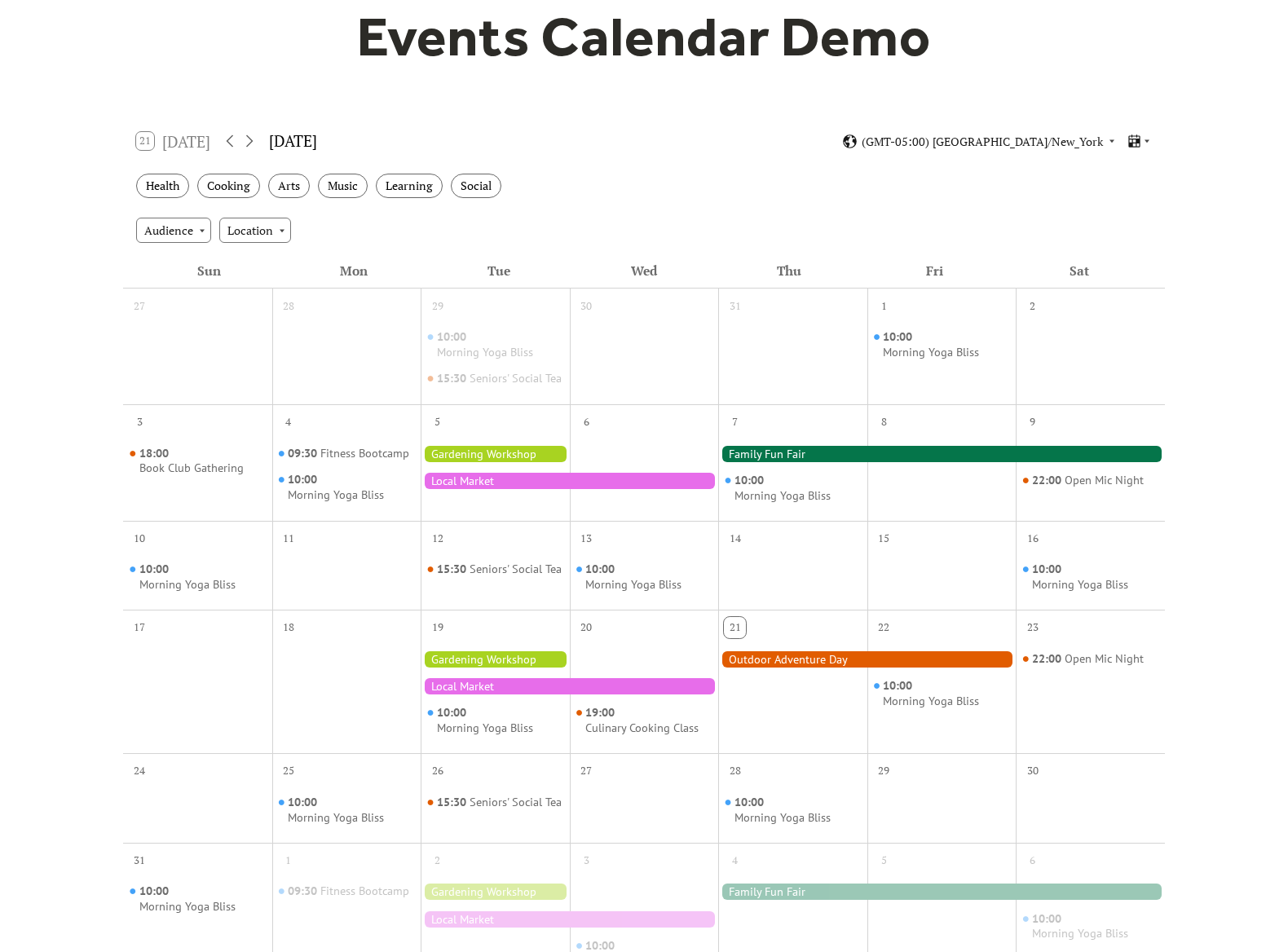
scroll to position [0, 0]
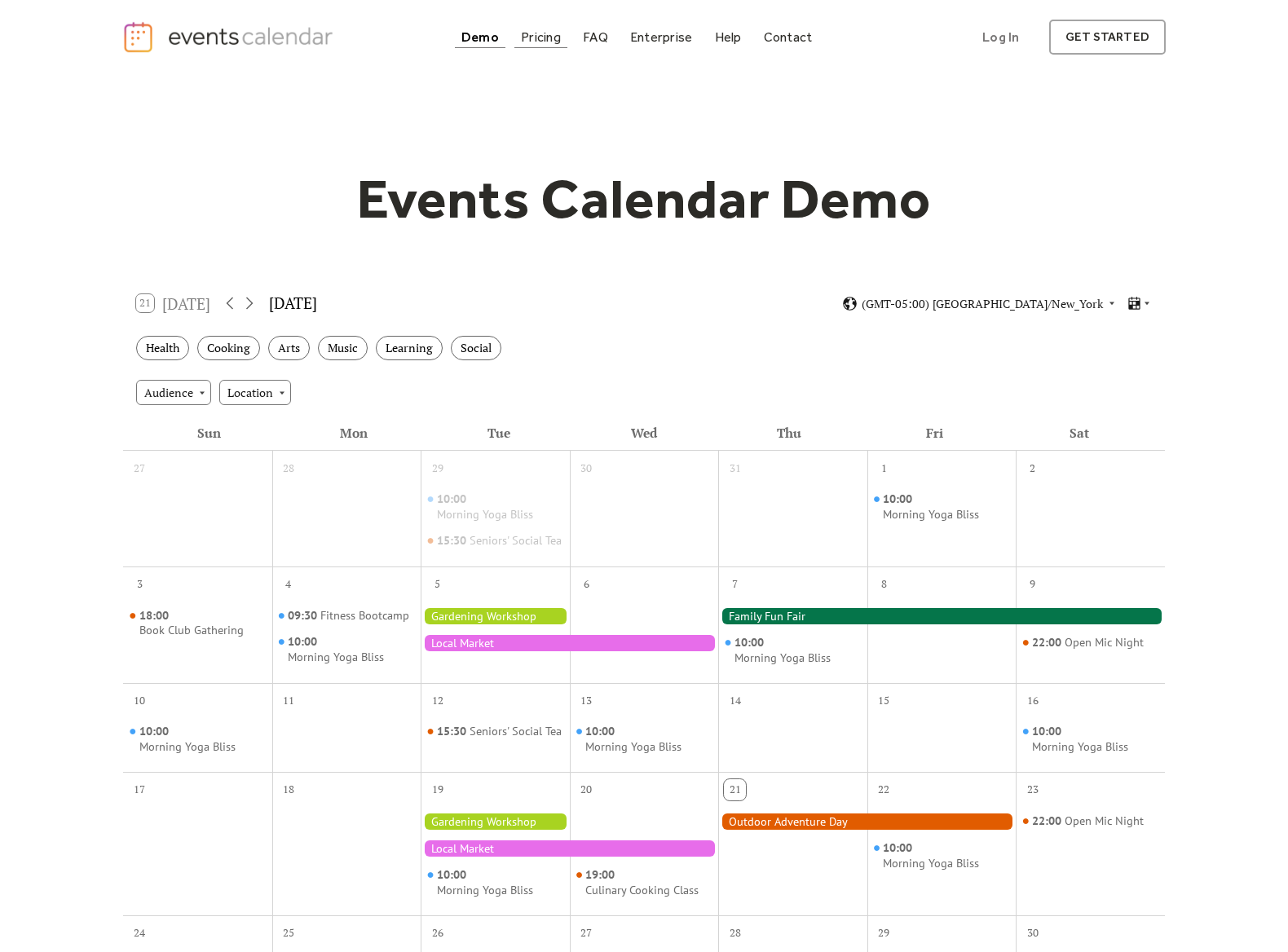
click at [531, 35] on div "Pricing" at bounding box center [540, 37] width 40 height 9
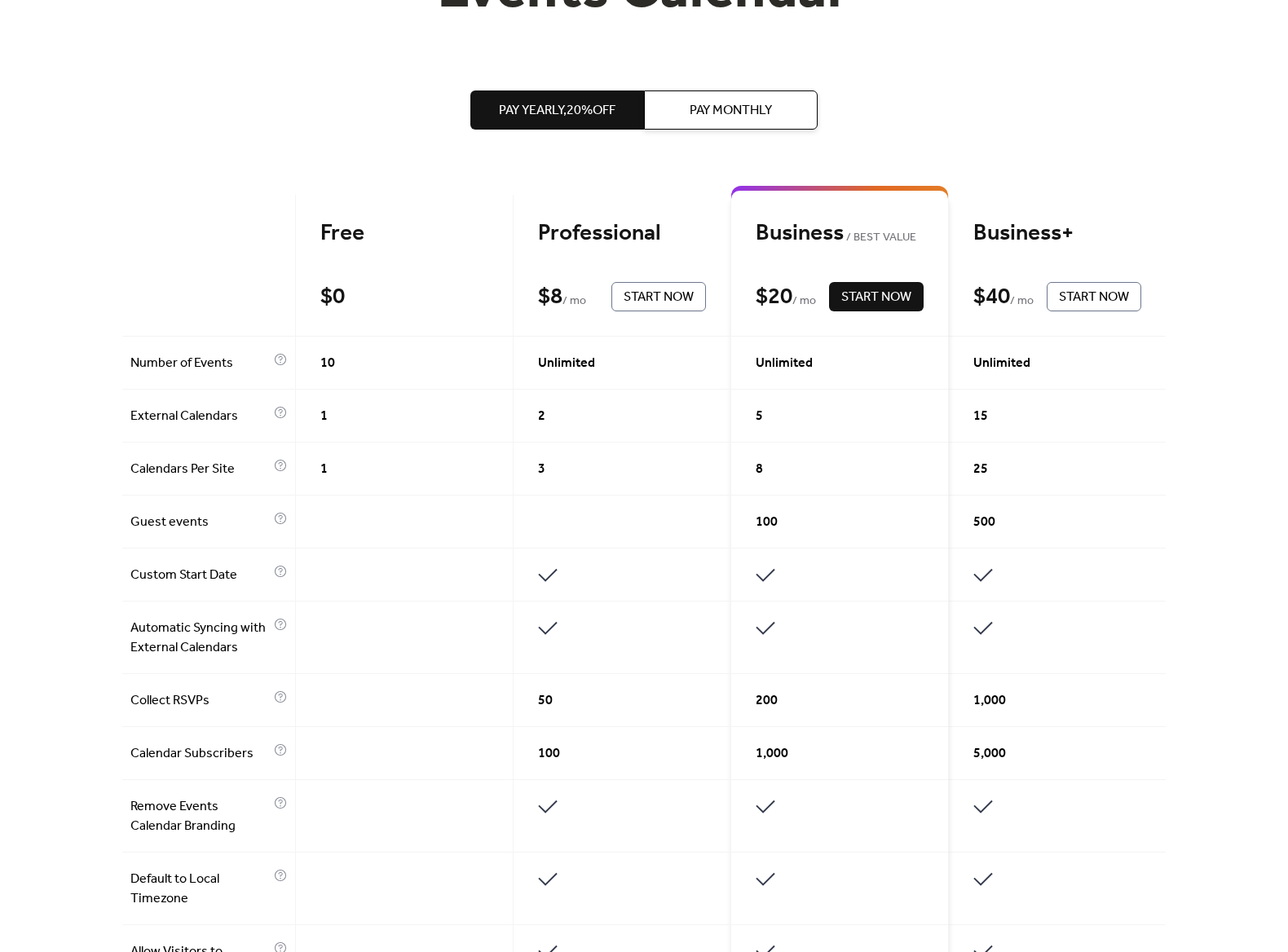
scroll to position [291, 0]
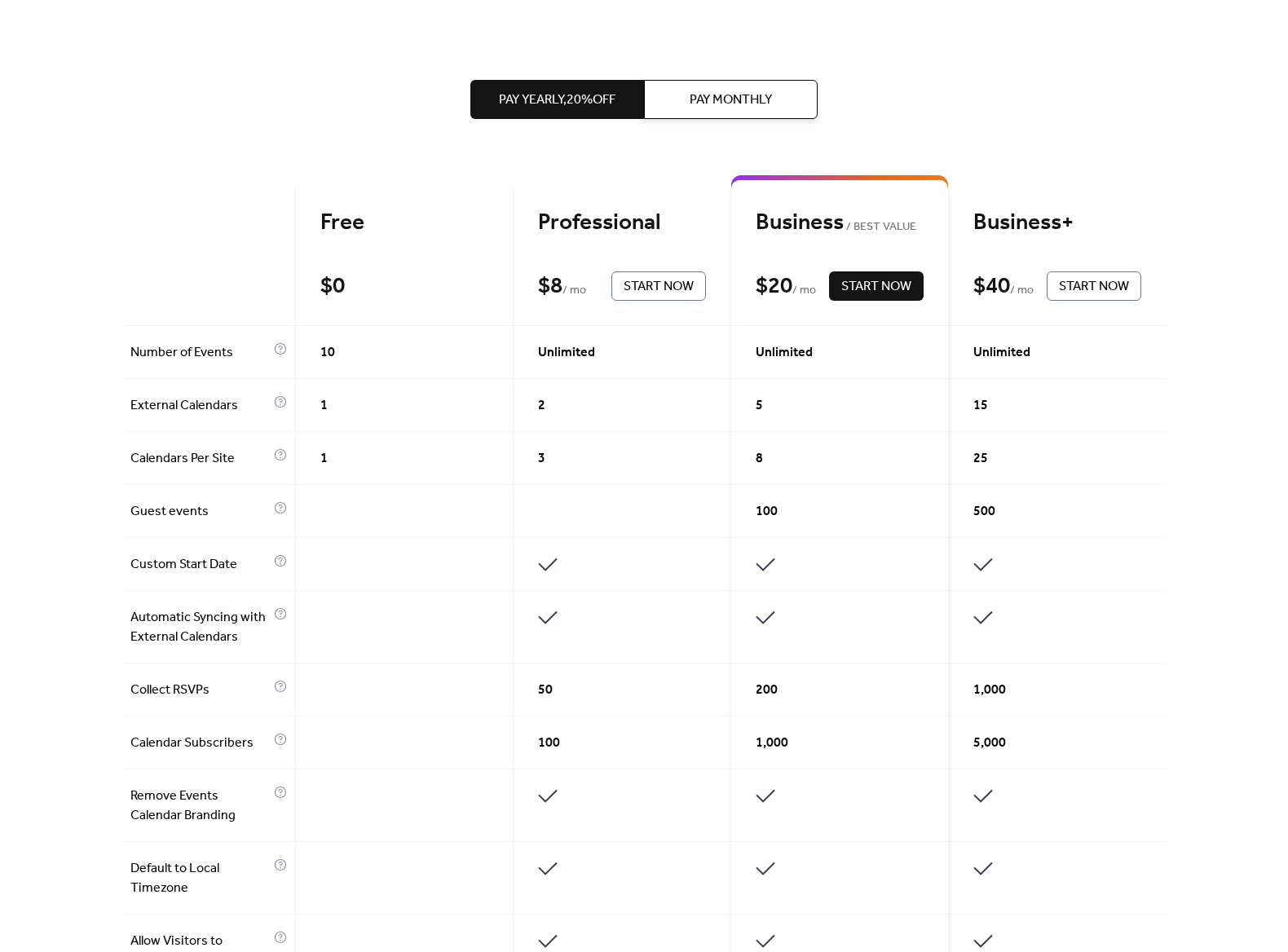
click at [709, 98] on span "Pay Monthly" at bounding box center [730, 100] width 83 height 19
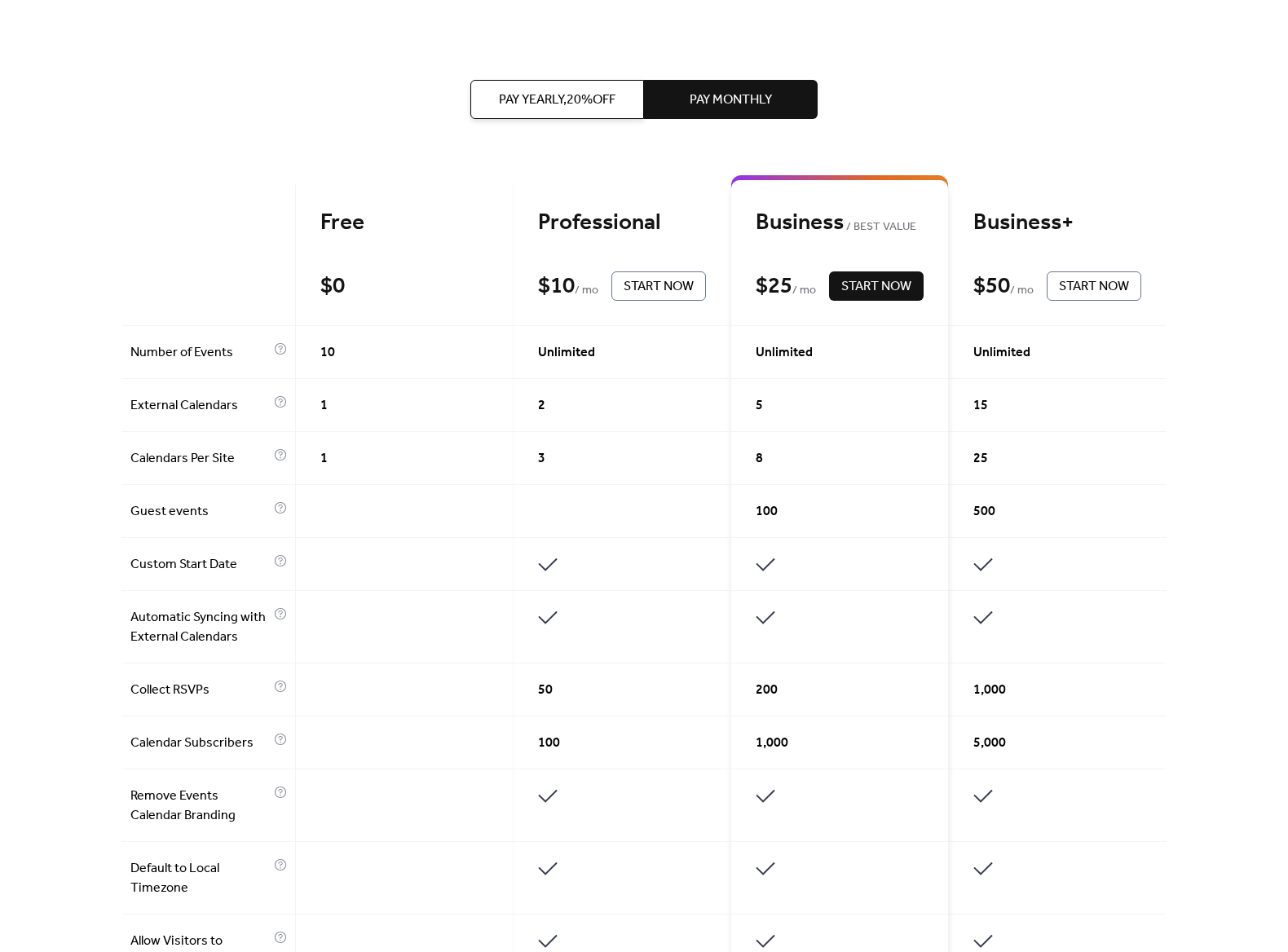
click at [572, 97] on span "Pay Yearly, 20% off" at bounding box center [557, 100] width 117 height 19
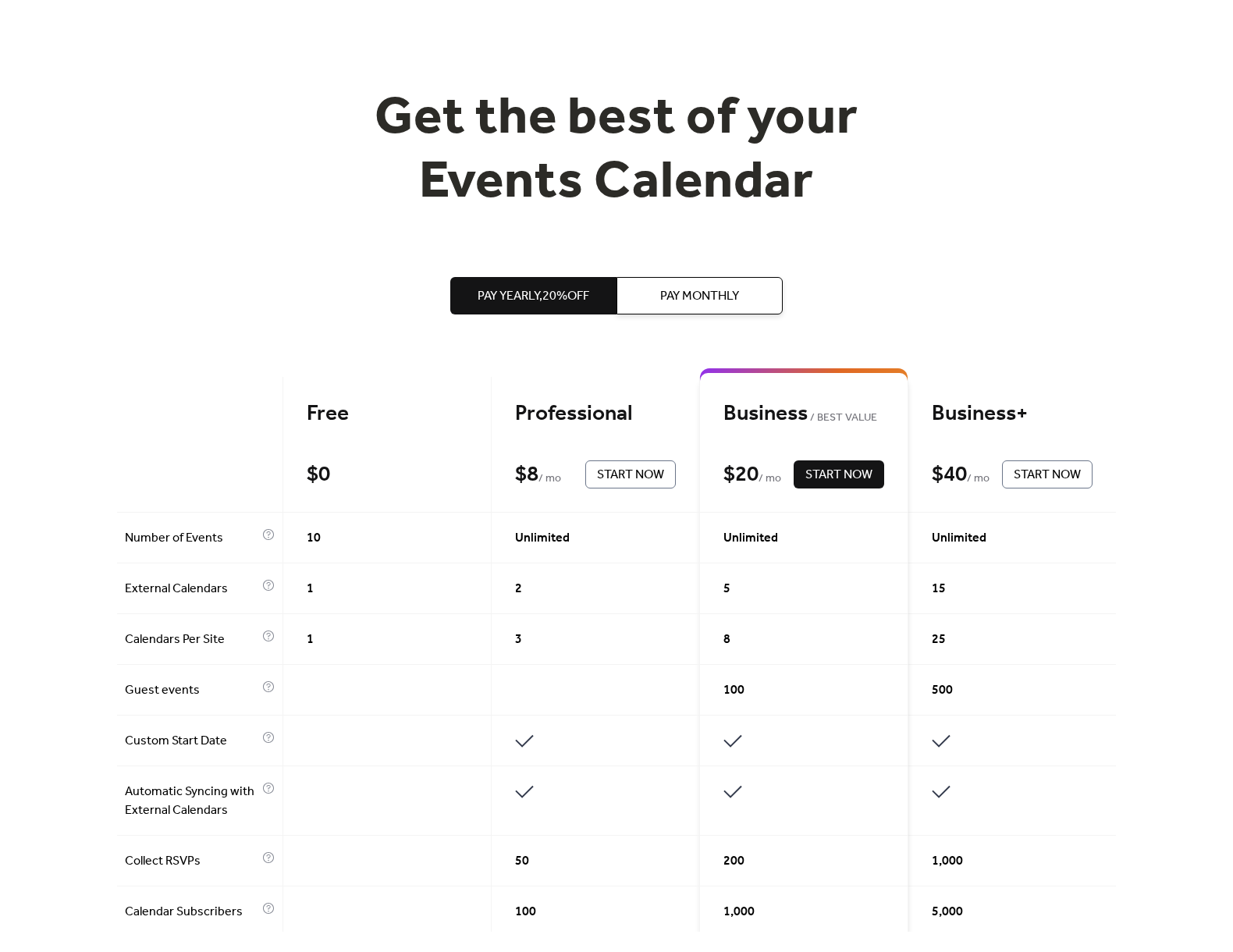
scroll to position [87, 0]
